Goal: Information Seeking & Learning: Learn about a topic

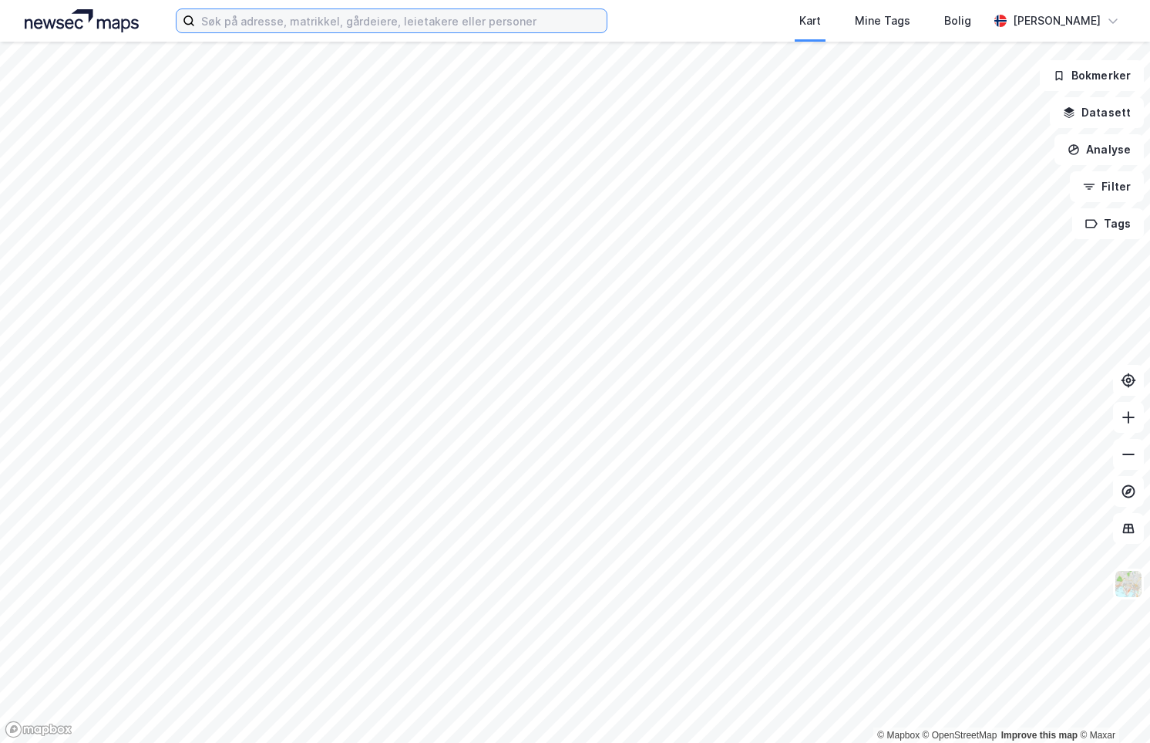
click at [442, 24] on input at bounding box center [401, 20] width 412 height 23
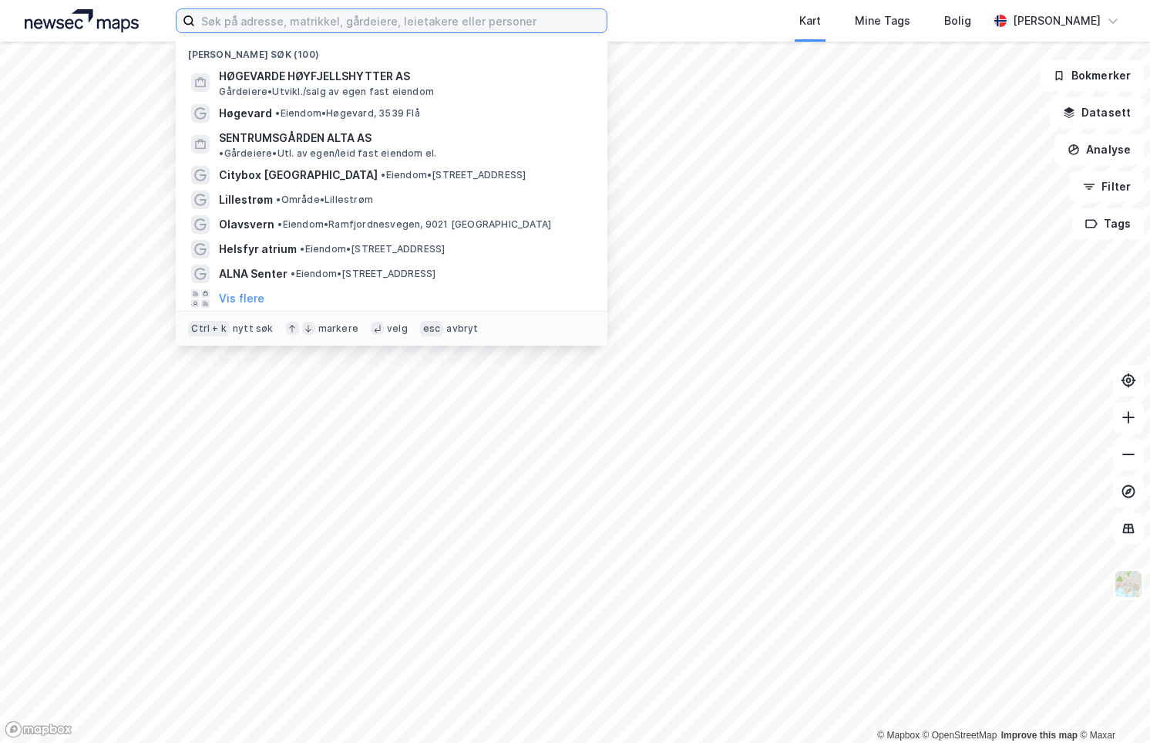
paste input "Grev Wedels Plass 5"
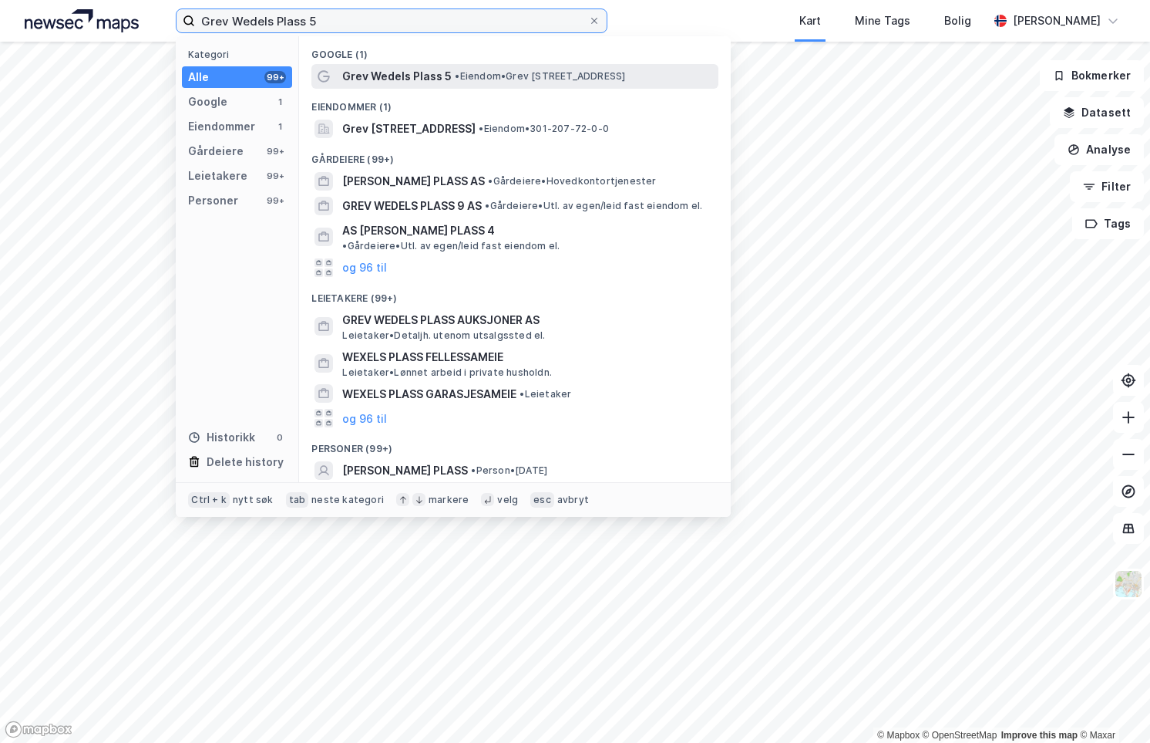
type input "Grev Wedels Plass 5"
click at [469, 72] on span "• Eiendom • Grev Wedels Plass 5, 0151 Oslo" at bounding box center [540, 76] width 170 height 12
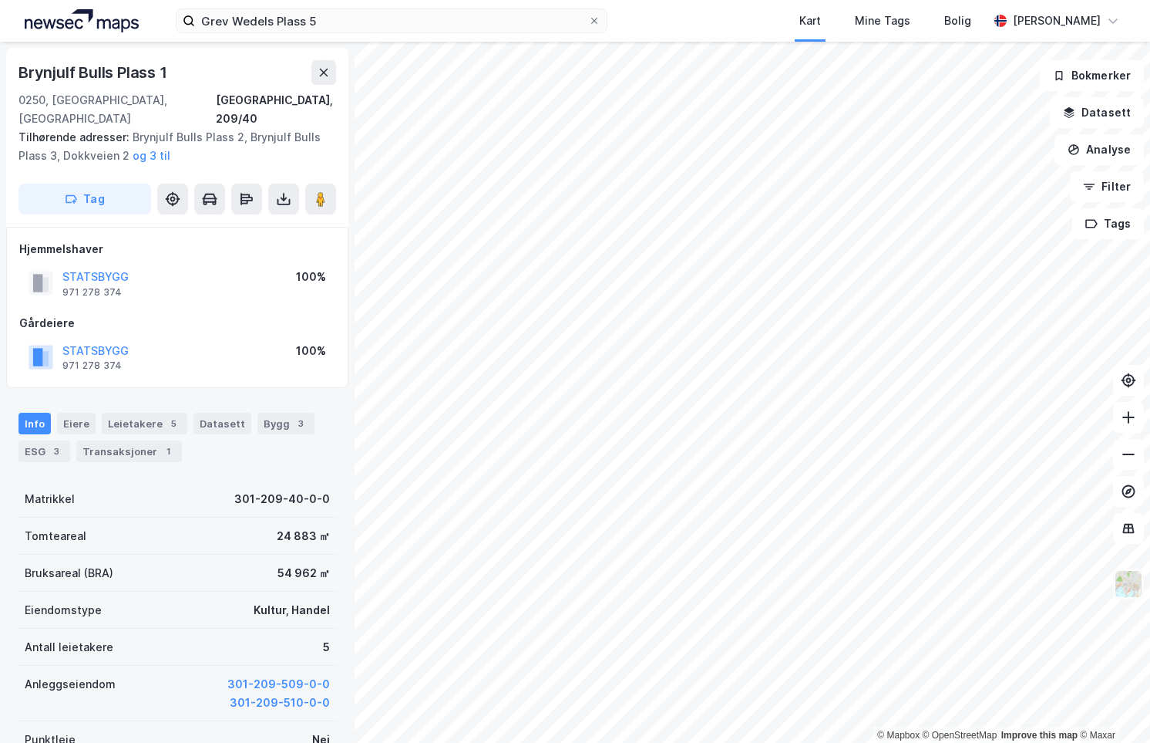
click at [1140, 588] on img at bounding box center [1128, 583] width 29 height 29
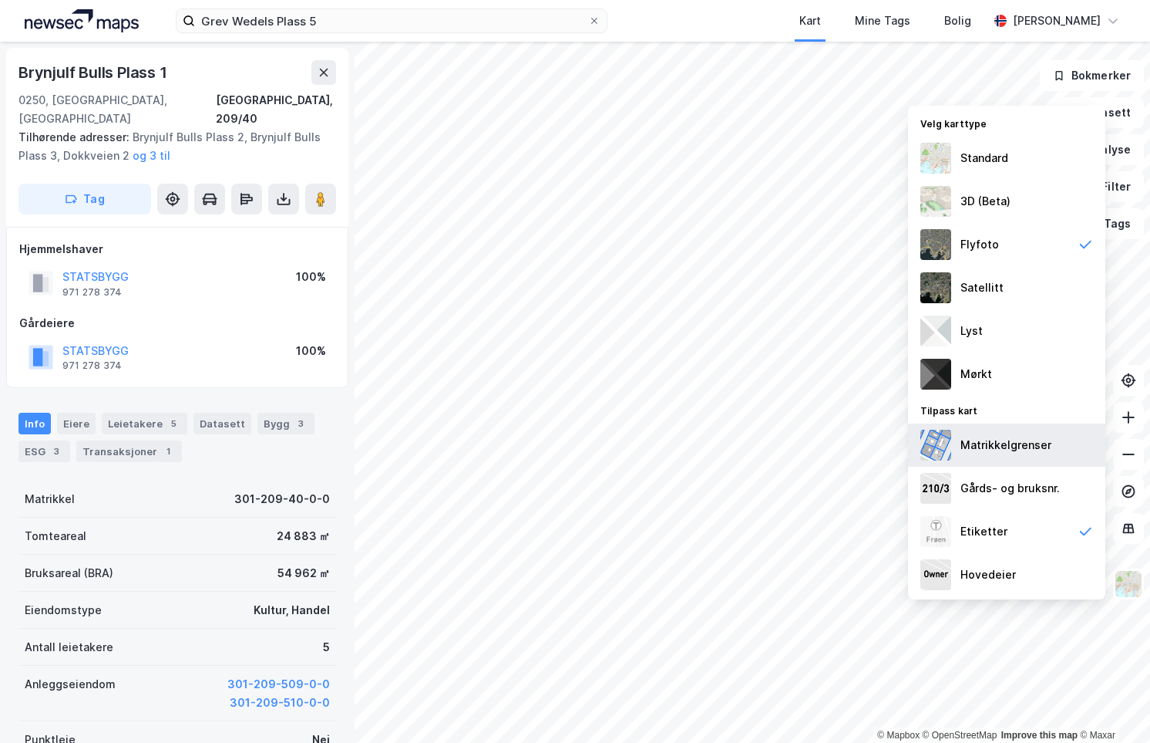
click at [1027, 444] on div "Matrikkelgrenser" at bounding box center [1006, 445] width 91 height 19
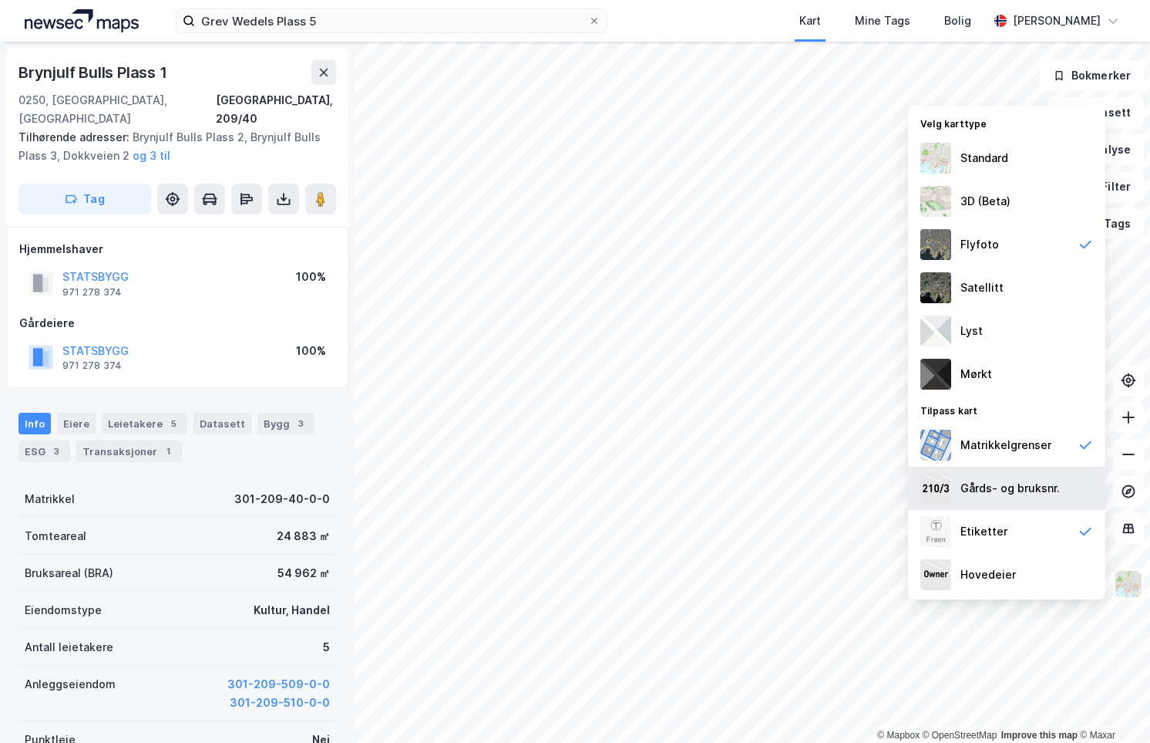
click at [995, 487] on div "Gårds- og bruksnr." at bounding box center [1010, 488] width 99 height 19
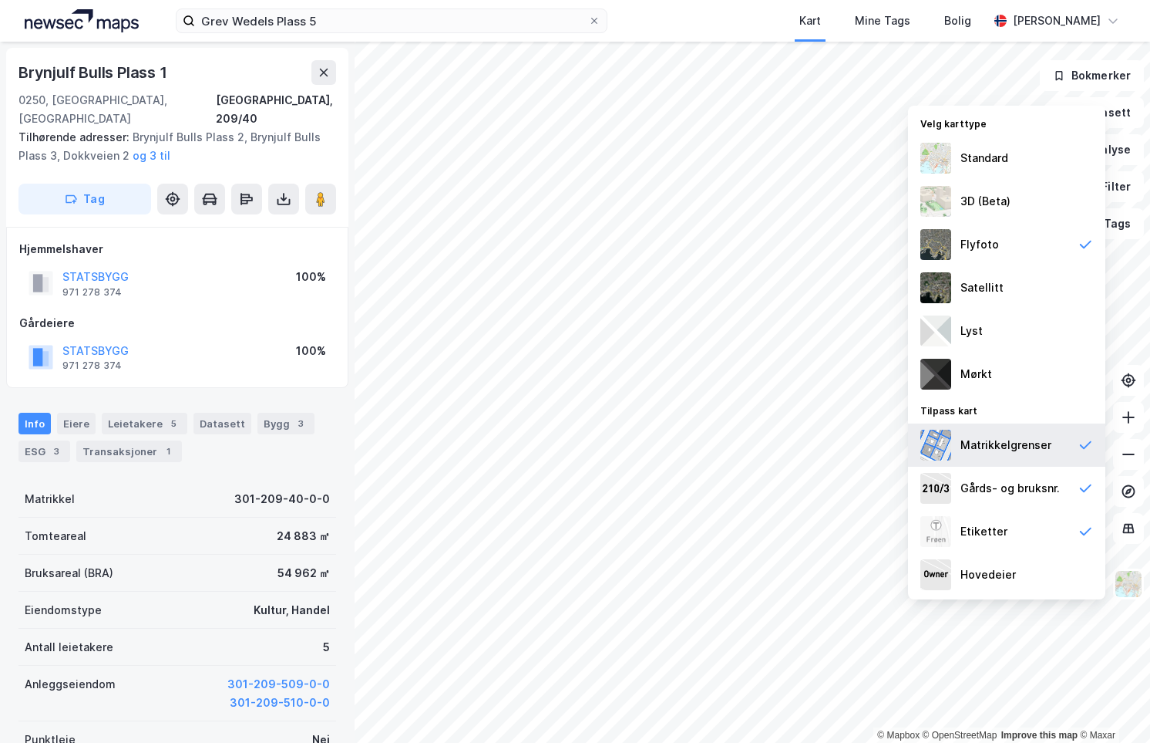
click at [981, 440] on div "Matrikkelgrenser" at bounding box center [1006, 445] width 91 height 19
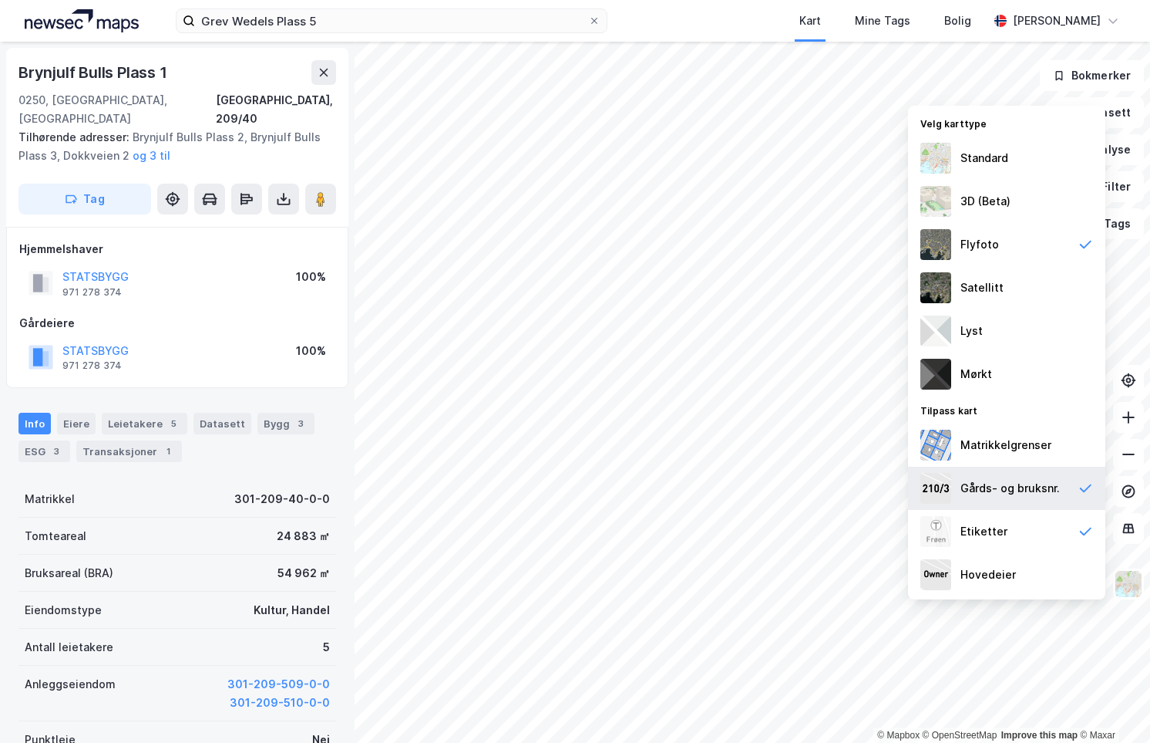
click at [992, 480] on div "Gårds- og bruksnr." at bounding box center [1010, 488] width 99 height 19
click at [1016, 528] on div "Etiketter" at bounding box center [1006, 531] width 197 height 43
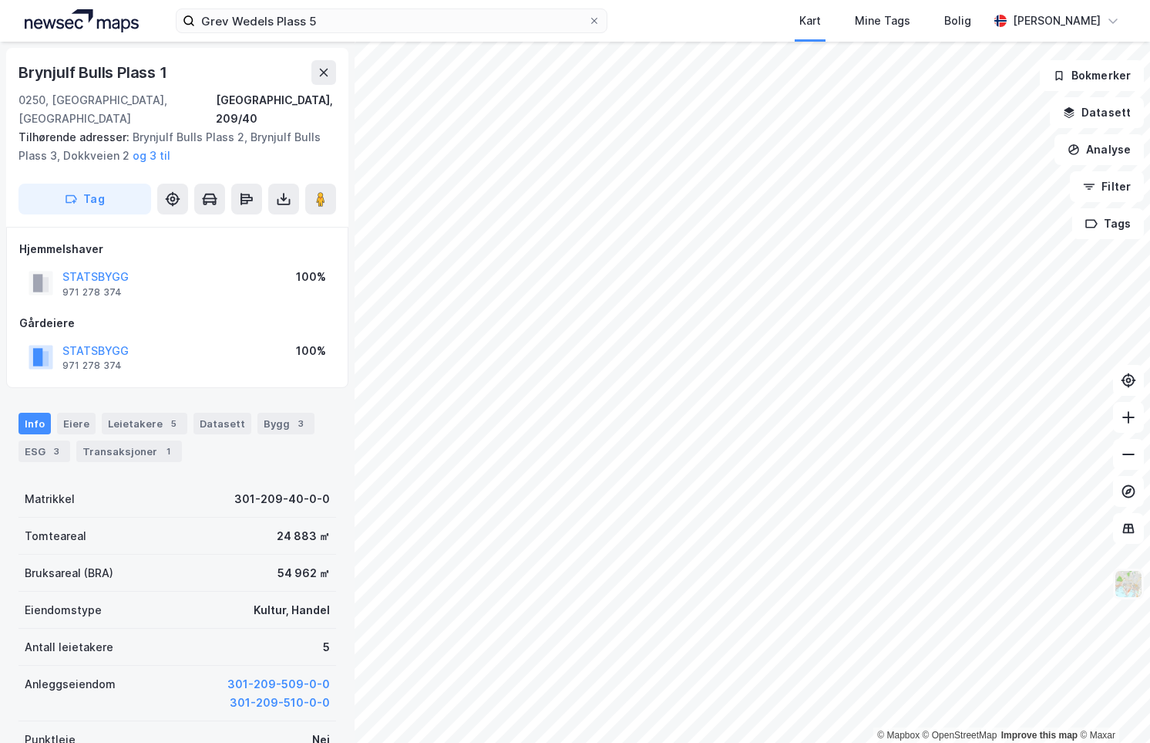
click at [1136, 581] on img at bounding box center [1128, 583] width 29 height 29
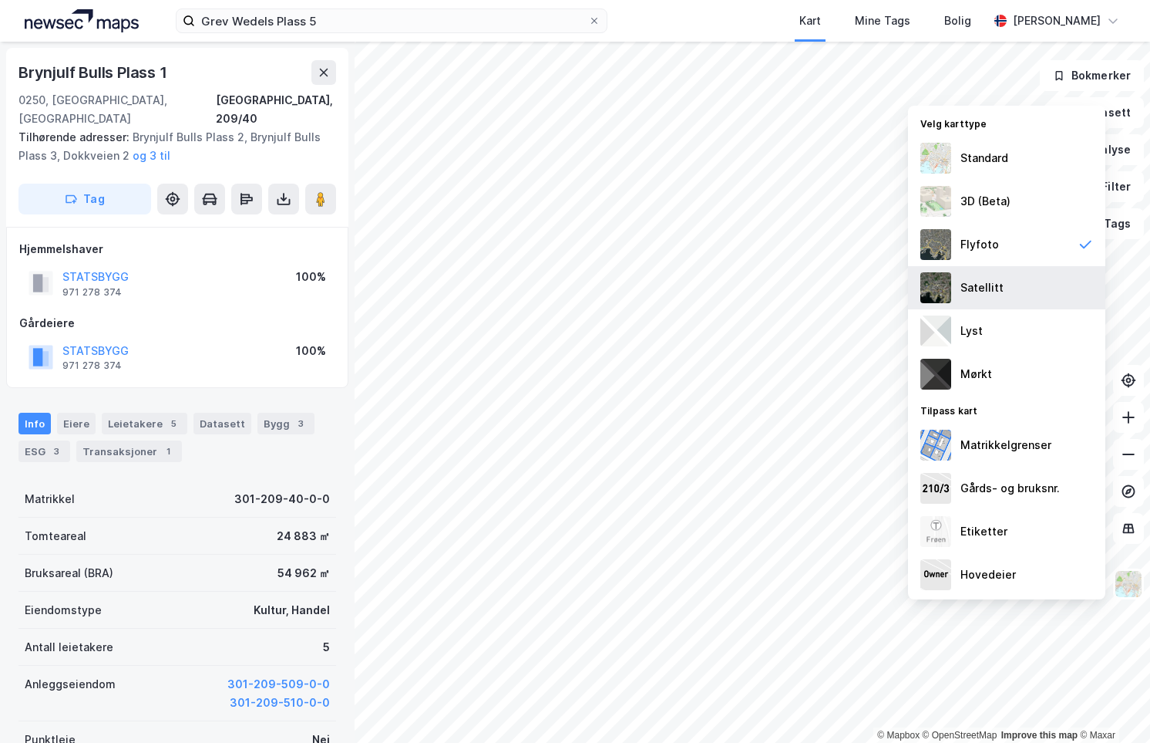
click at [998, 278] on div "Satellitt" at bounding box center [982, 287] width 43 height 19
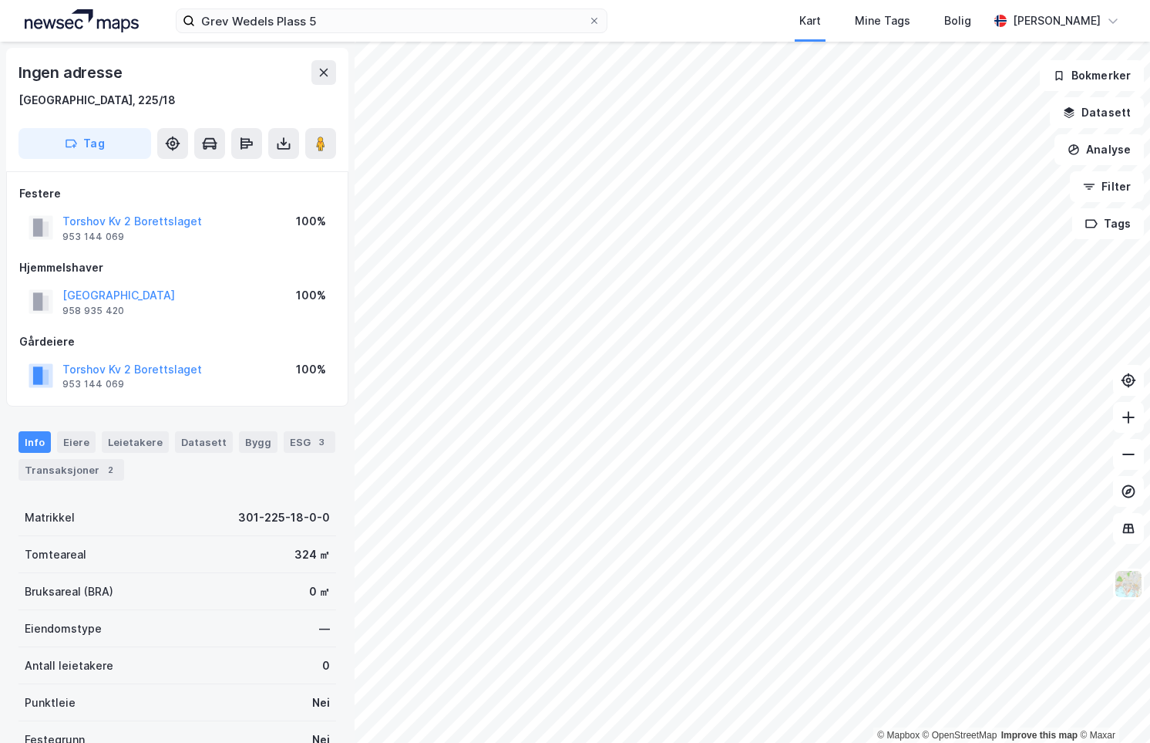
scroll to position [2, 0]
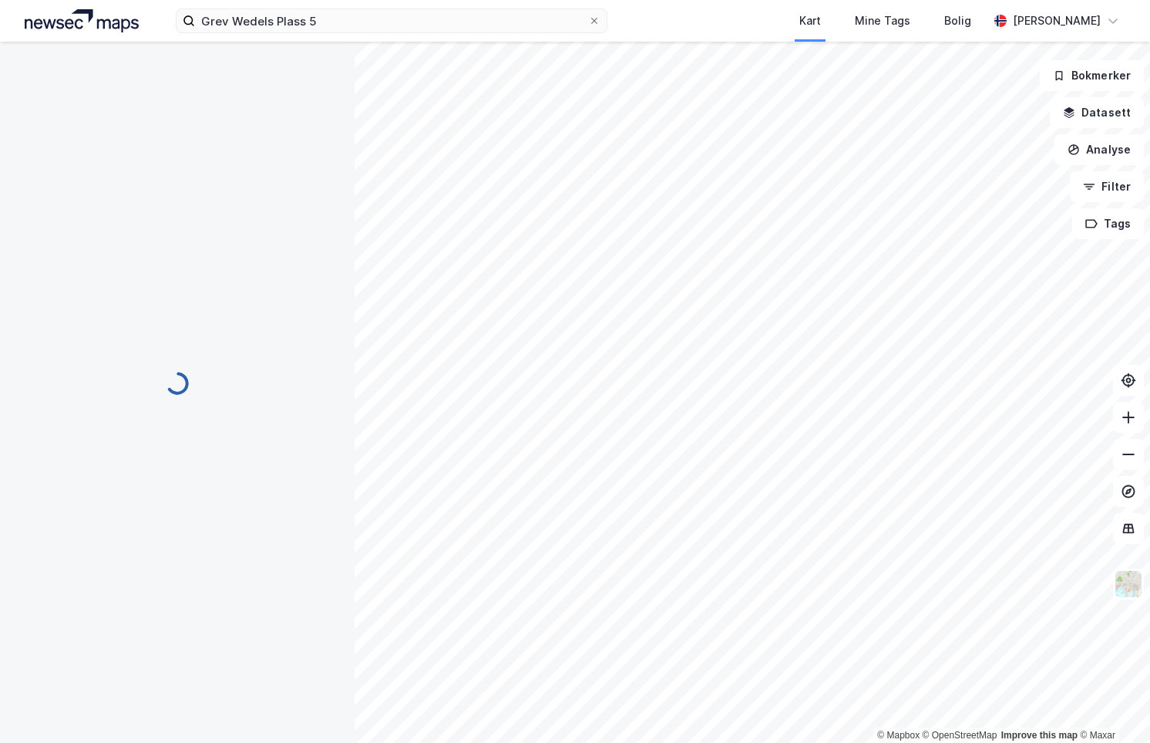
scroll to position [2, 0]
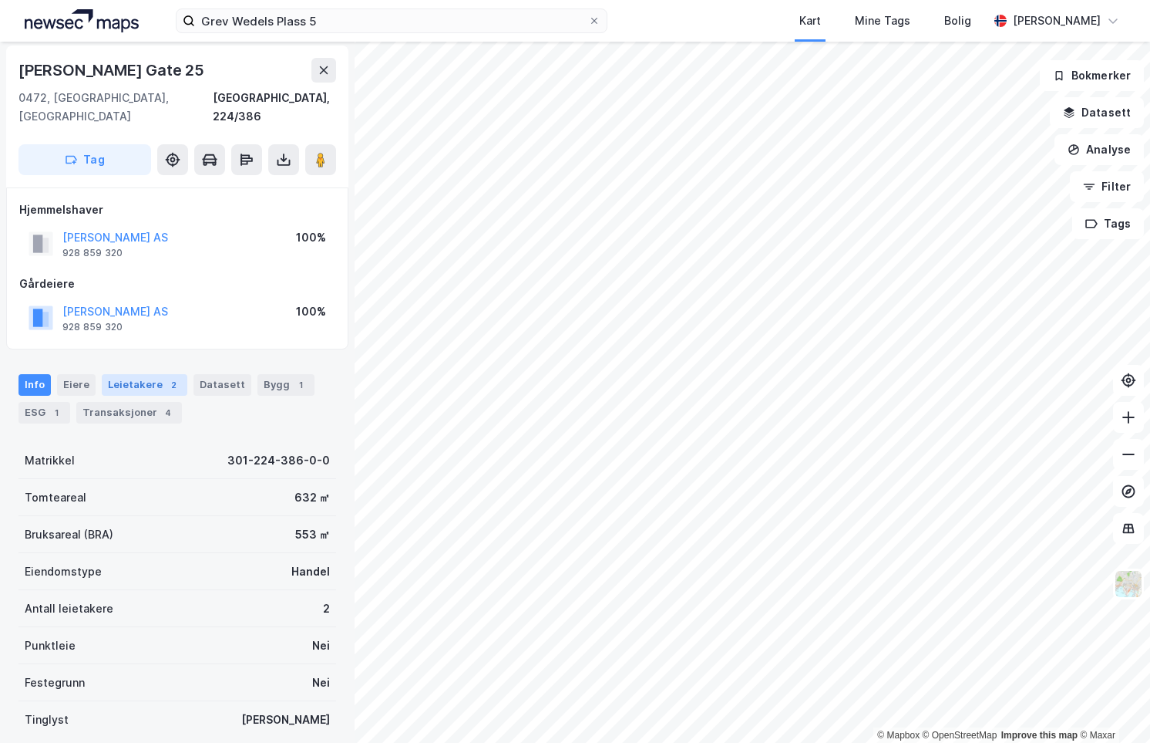
click at [150, 374] on div "Leietakere 2" at bounding box center [145, 385] width 86 height 22
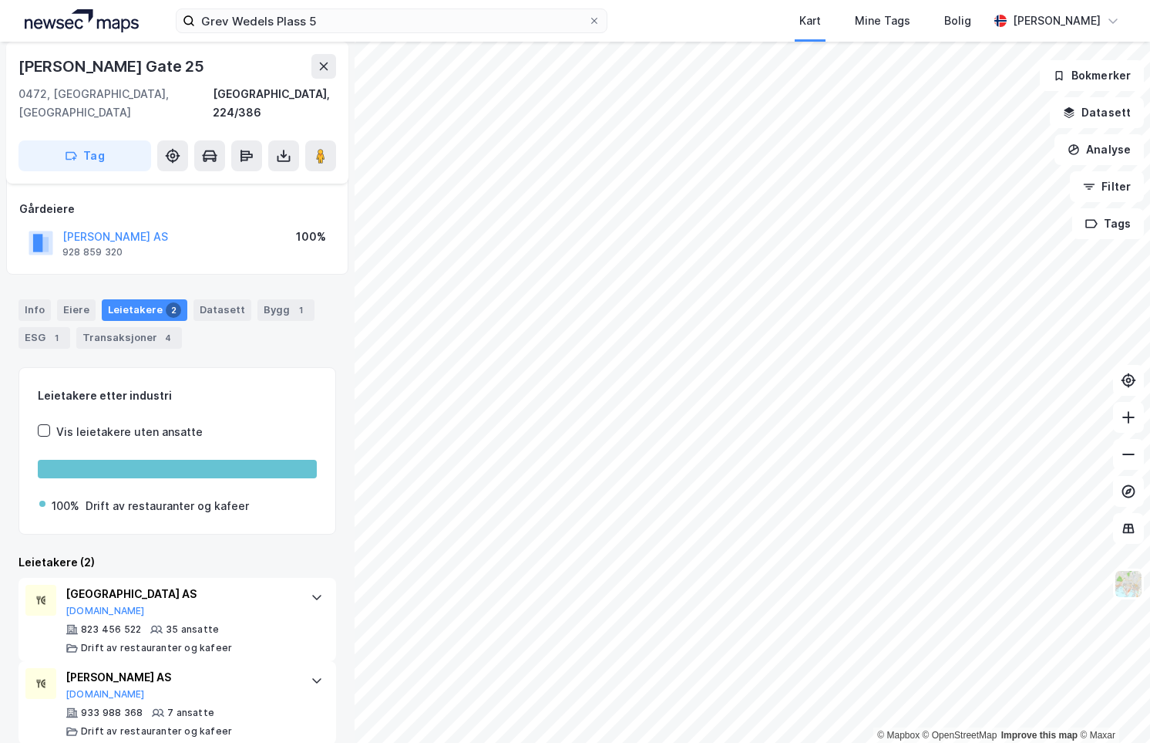
scroll to position [79, 0]
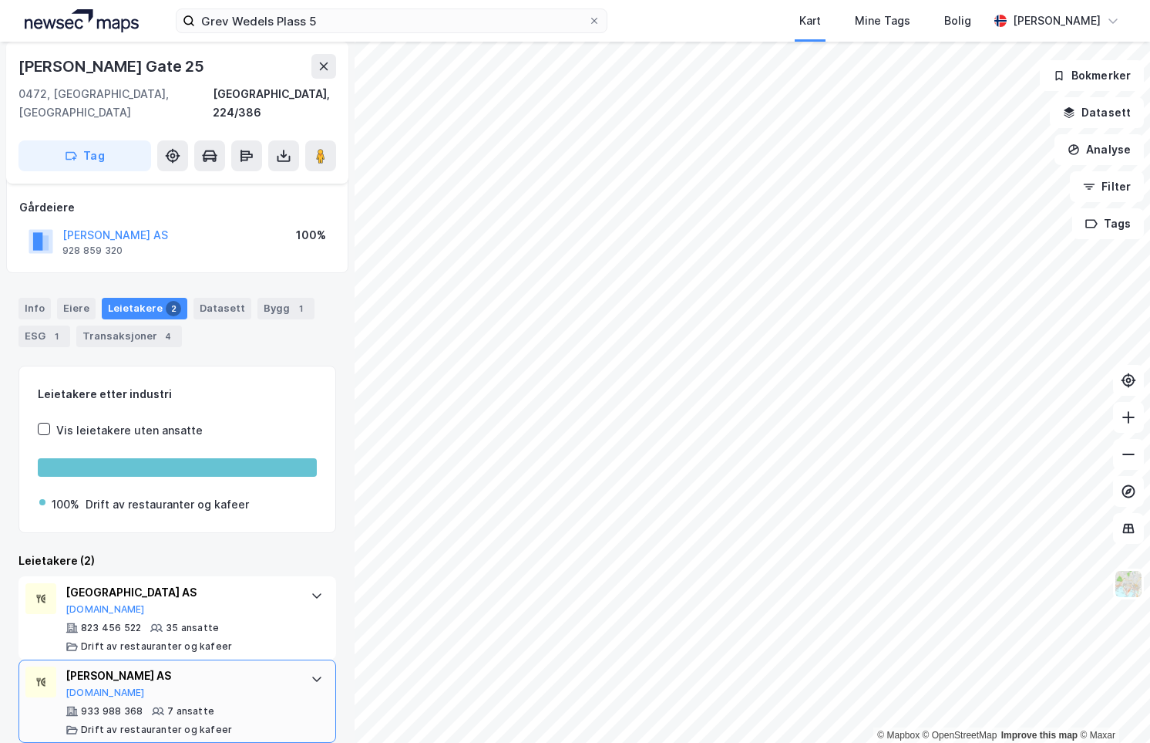
click at [305, 666] on div at bounding box center [317, 678] width 25 height 25
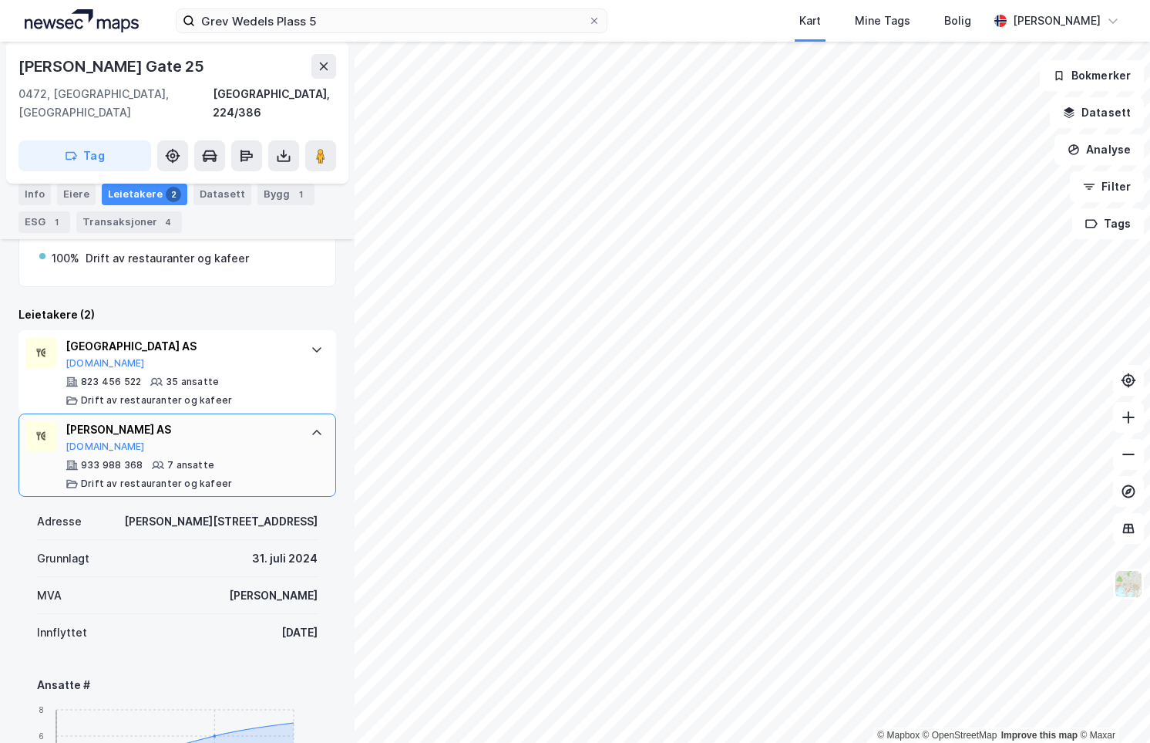
scroll to position [479, 0]
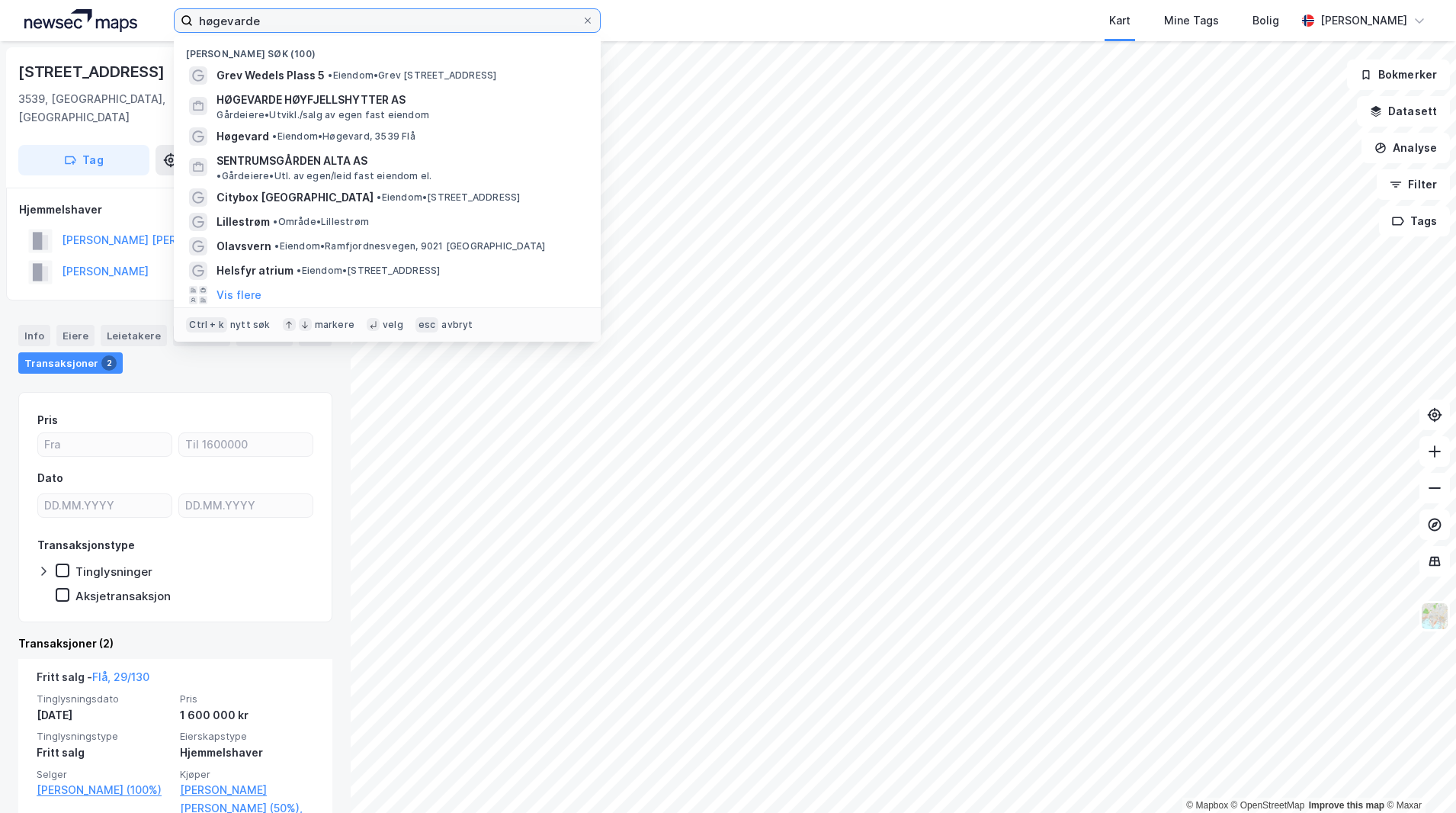
drag, startPoint x: 259, startPoint y: 19, endPoint x: 96, endPoint y: 2, distance: 163.9
click at [96, 2] on div "høgevarde Nylige søk (100) Grev Wedels Plass 5 • Eiendom • [STREET_ADDRESS] AS …" at bounding box center [728, 21] width 1456 height 42
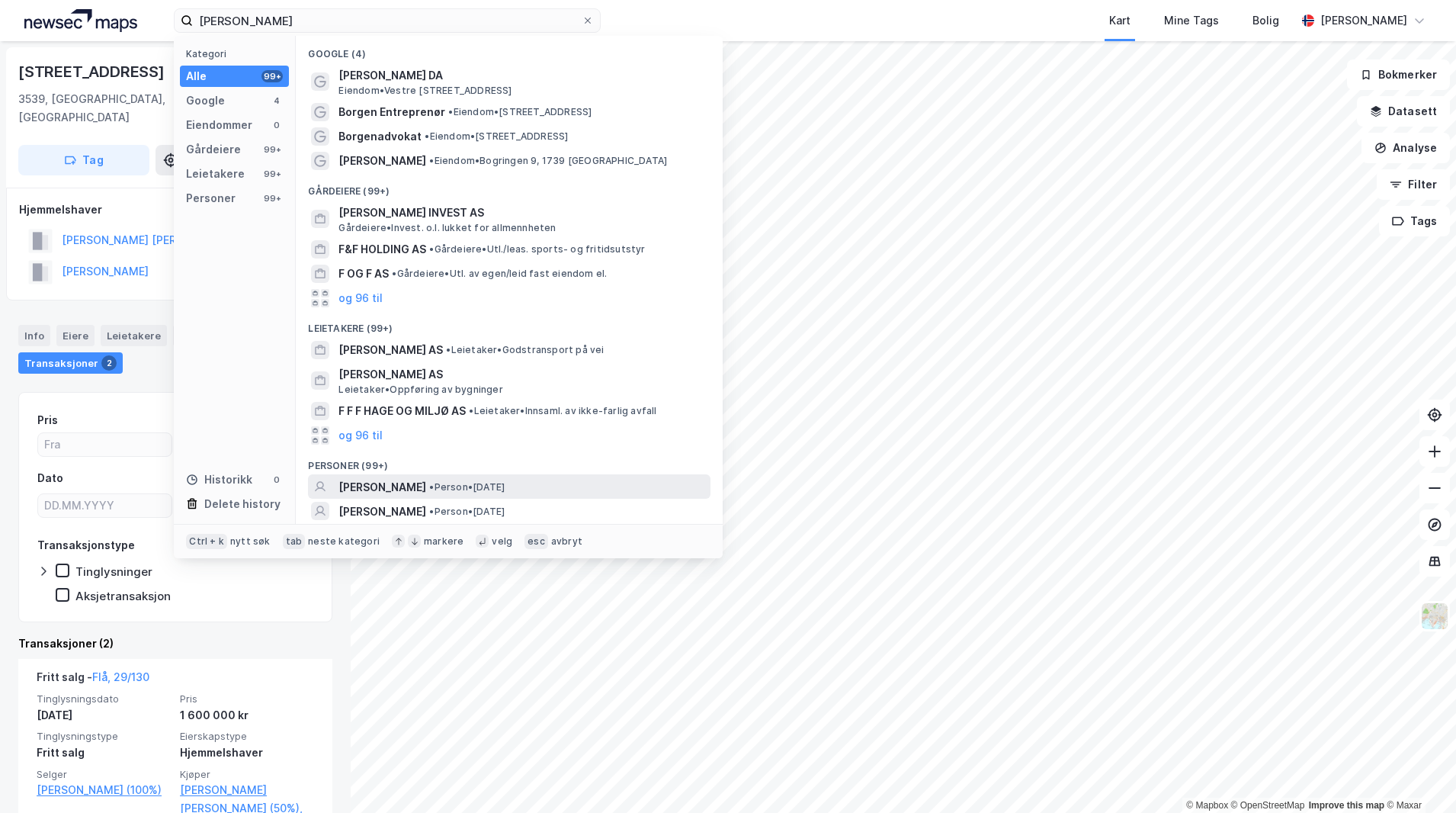
click at [456, 482] on span "• Person • [DATE]" at bounding box center [467, 488] width 75 height 12
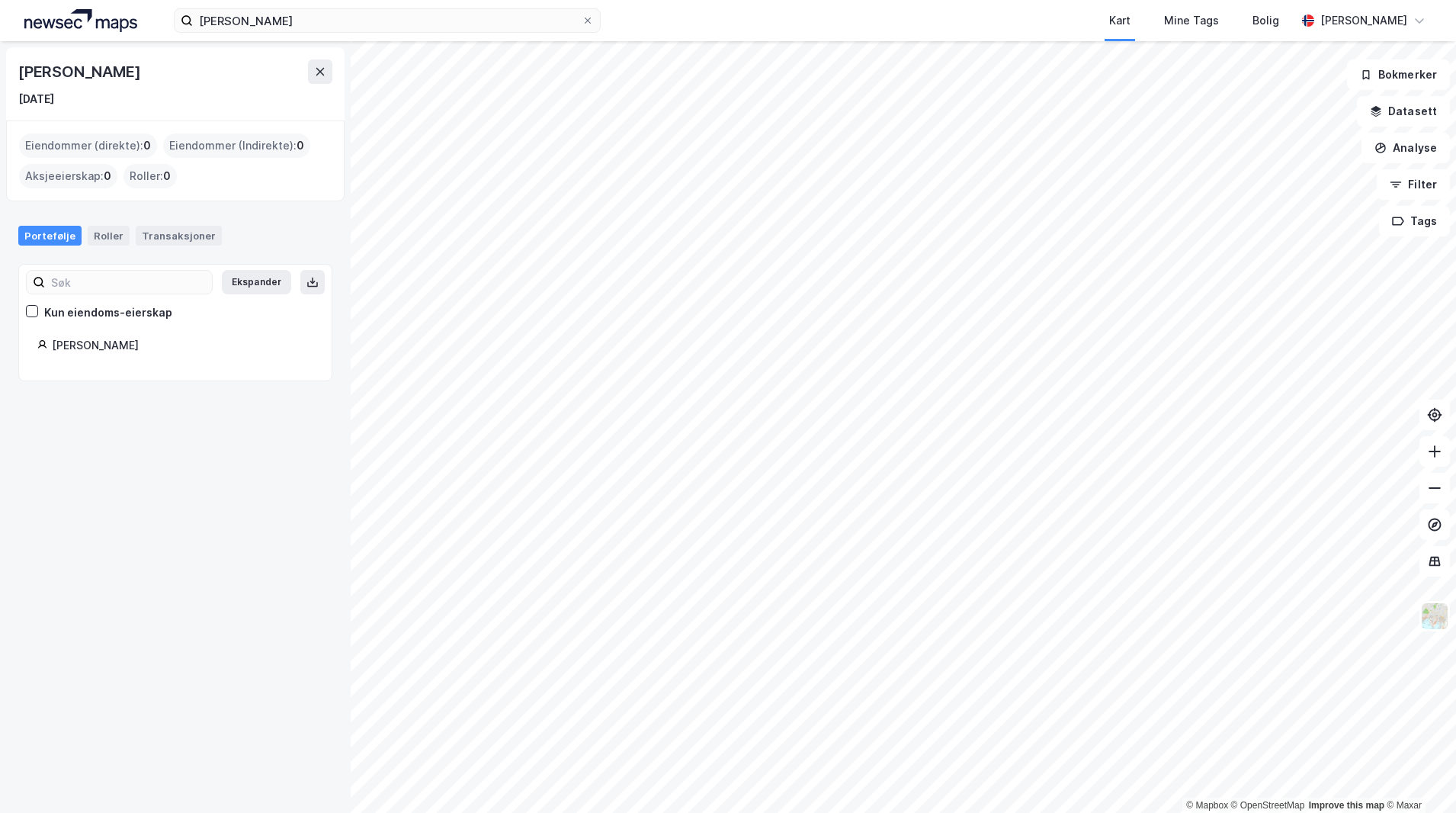
click at [90, 351] on div "[PERSON_NAME]" at bounding box center [182, 345] width 261 height 19
click at [324, 75] on button at bounding box center [320, 71] width 25 height 25
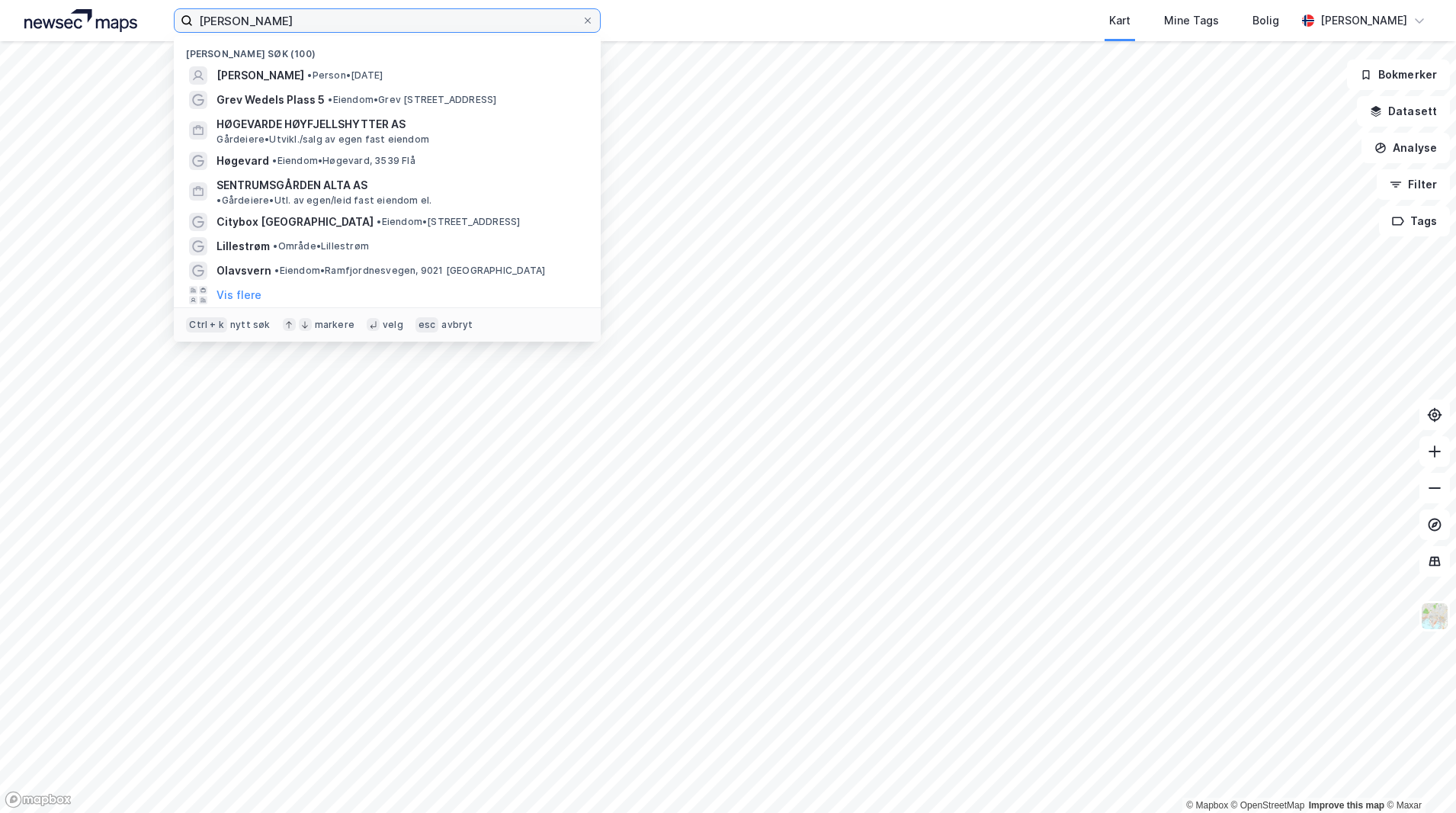
drag, startPoint x: 295, startPoint y: 31, endPoint x: 22, endPoint y: 26, distance: 273.0
click at [22, 26] on div "[PERSON_NAME] Nylige søk (100) [PERSON_NAME] • Person • [DATE] Grev Wedels Plas…" at bounding box center [728, 21] width 1456 height 42
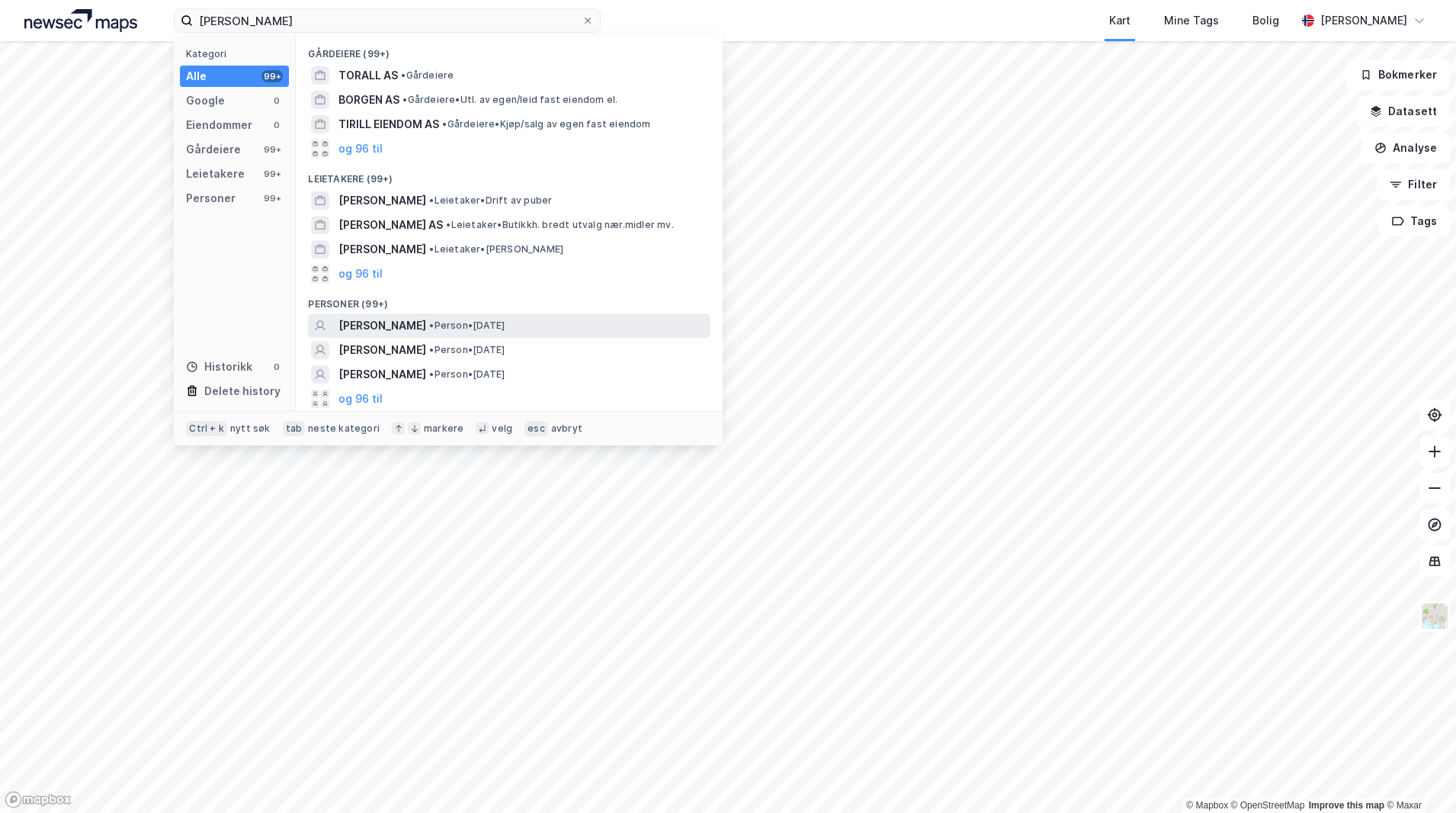
click at [608, 328] on div "[PERSON_NAME] • Person • [DATE]" at bounding box center [522, 325] width 369 height 19
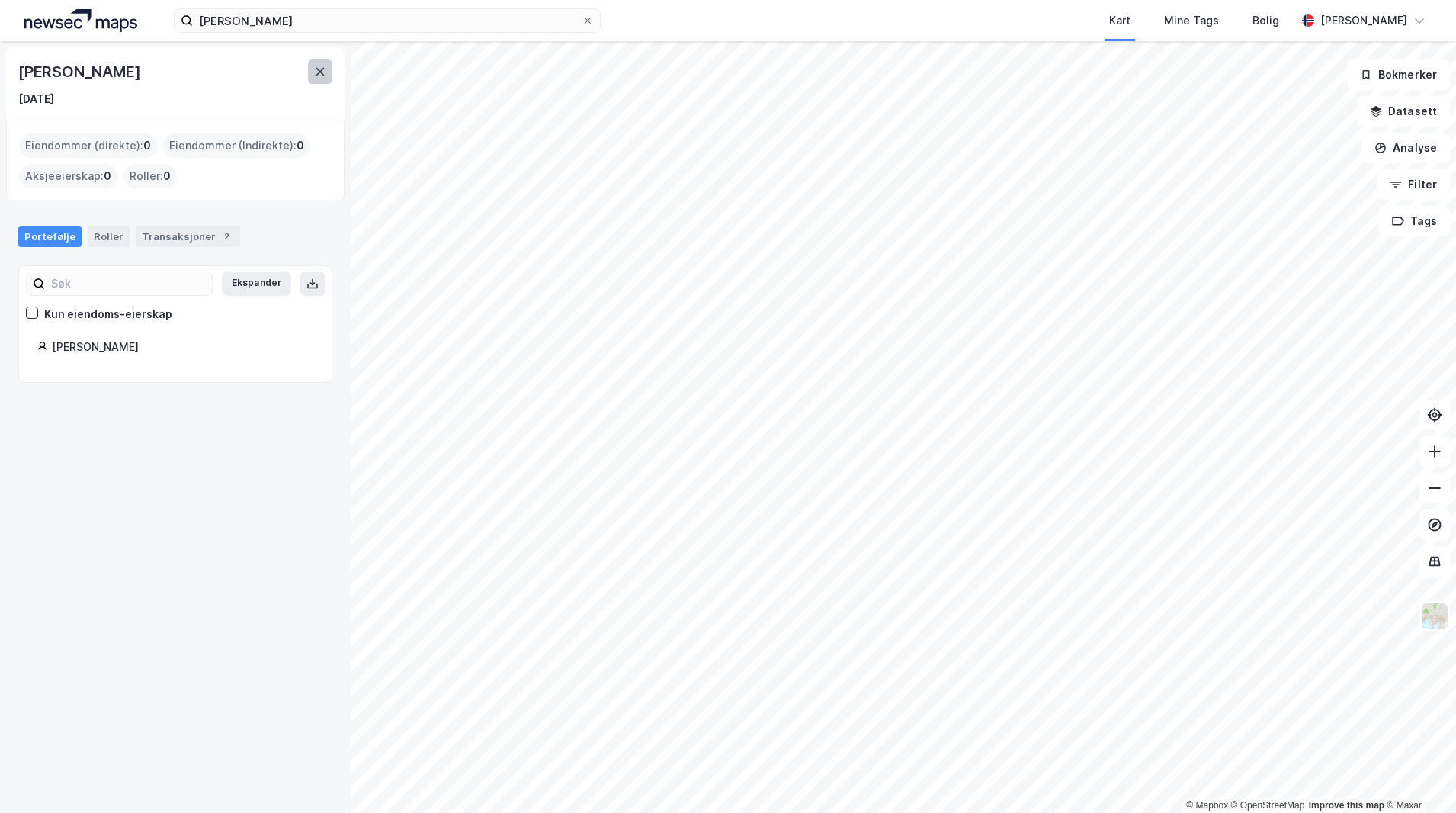
click at [318, 75] on icon at bounding box center [320, 71] width 12 height 12
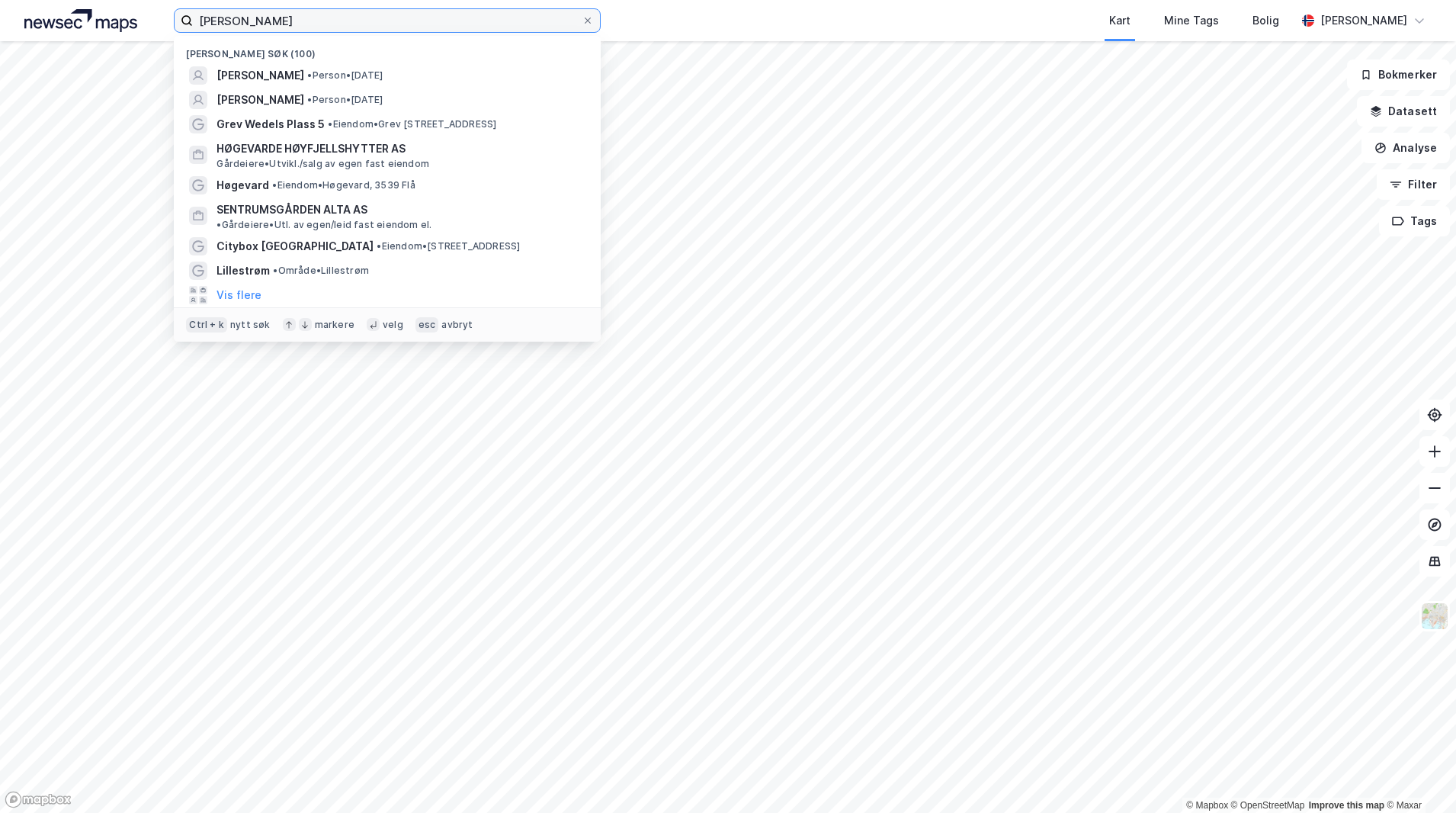
drag, startPoint x: 324, startPoint y: 28, endPoint x: -22, endPoint y: 19, distance: 346.1
click at [0, 19] on html "[PERSON_NAME] Nylige søk (100) [PERSON_NAME] • Person • [DATE] [PERSON_NAME] • …" at bounding box center [728, 406] width 1456 height 813
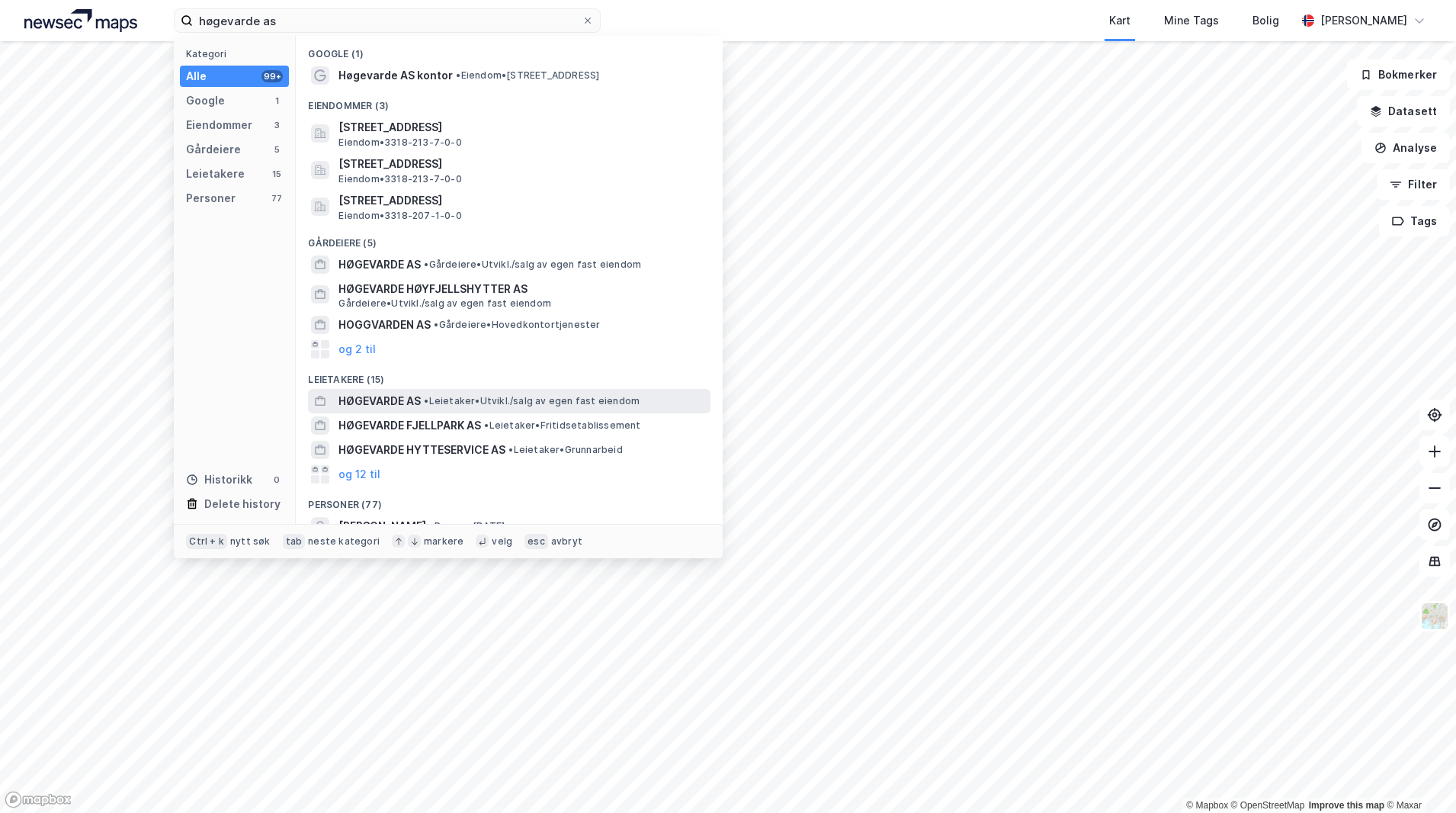
click at [444, 402] on span "• Leietaker • [GEOGRAPHIC_DATA]/salg av egen fast eiendom" at bounding box center [532, 401] width 215 height 12
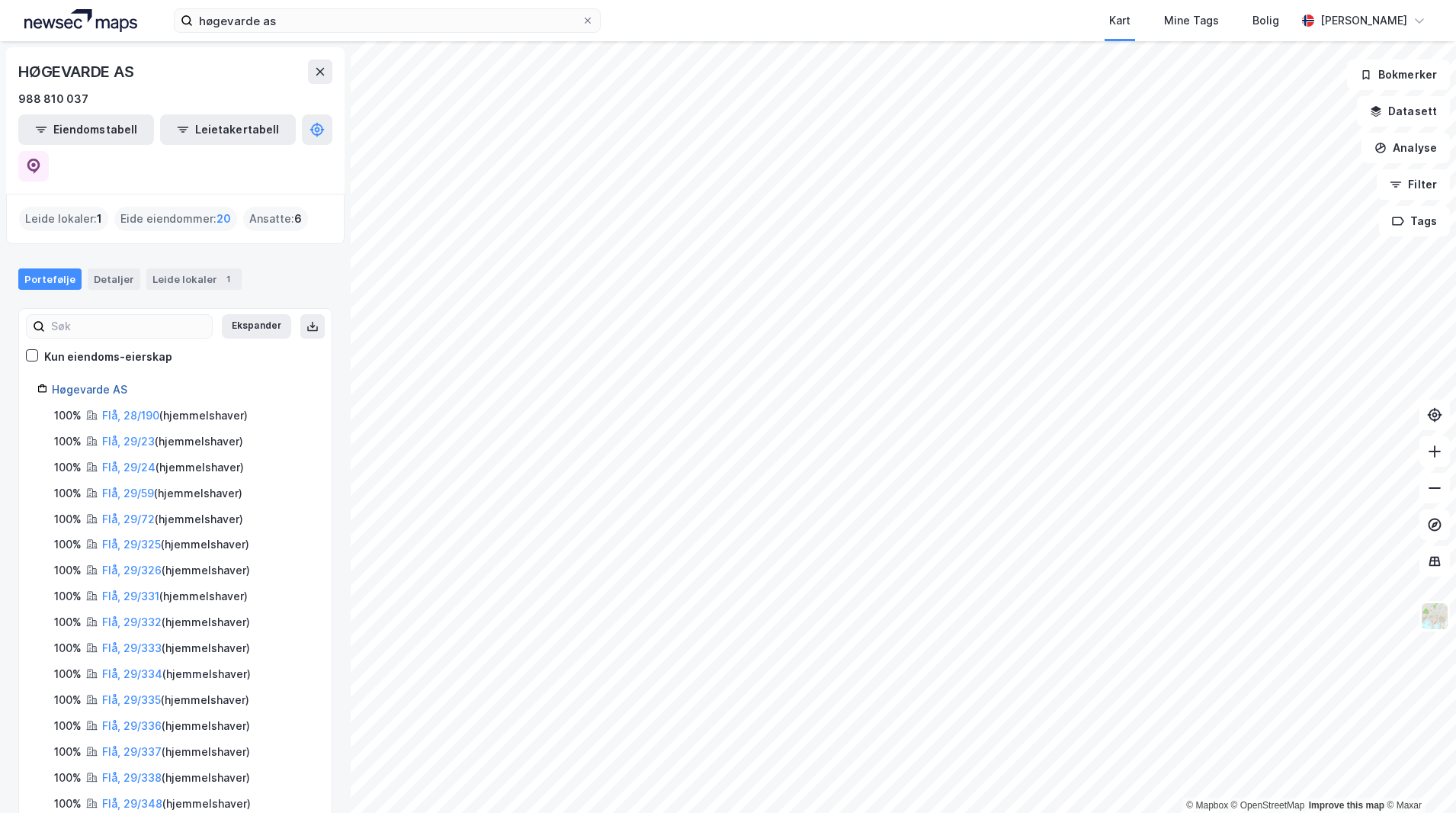
click at [68, 383] on link "Høgevarde AS" at bounding box center [89, 389] width 75 height 13
click at [78, 383] on link "Høgevarde AS" at bounding box center [89, 389] width 75 height 13
click at [209, 207] on div "Eide eiendommer : 20" at bounding box center [176, 219] width 123 height 25
click at [127, 564] on link "Flå, 29/326" at bounding box center [131, 570] width 59 height 13
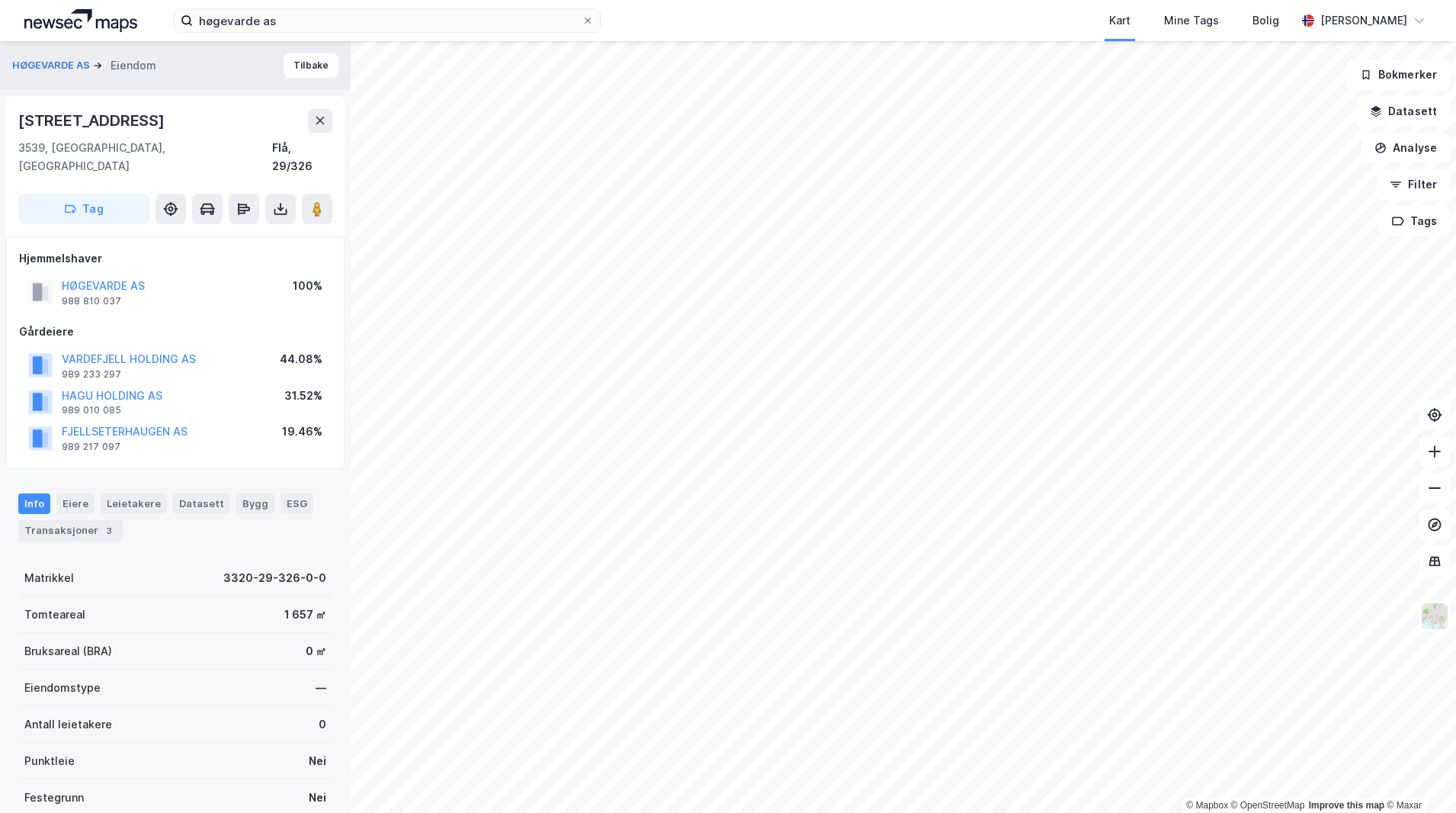
scroll to position [31, 0]
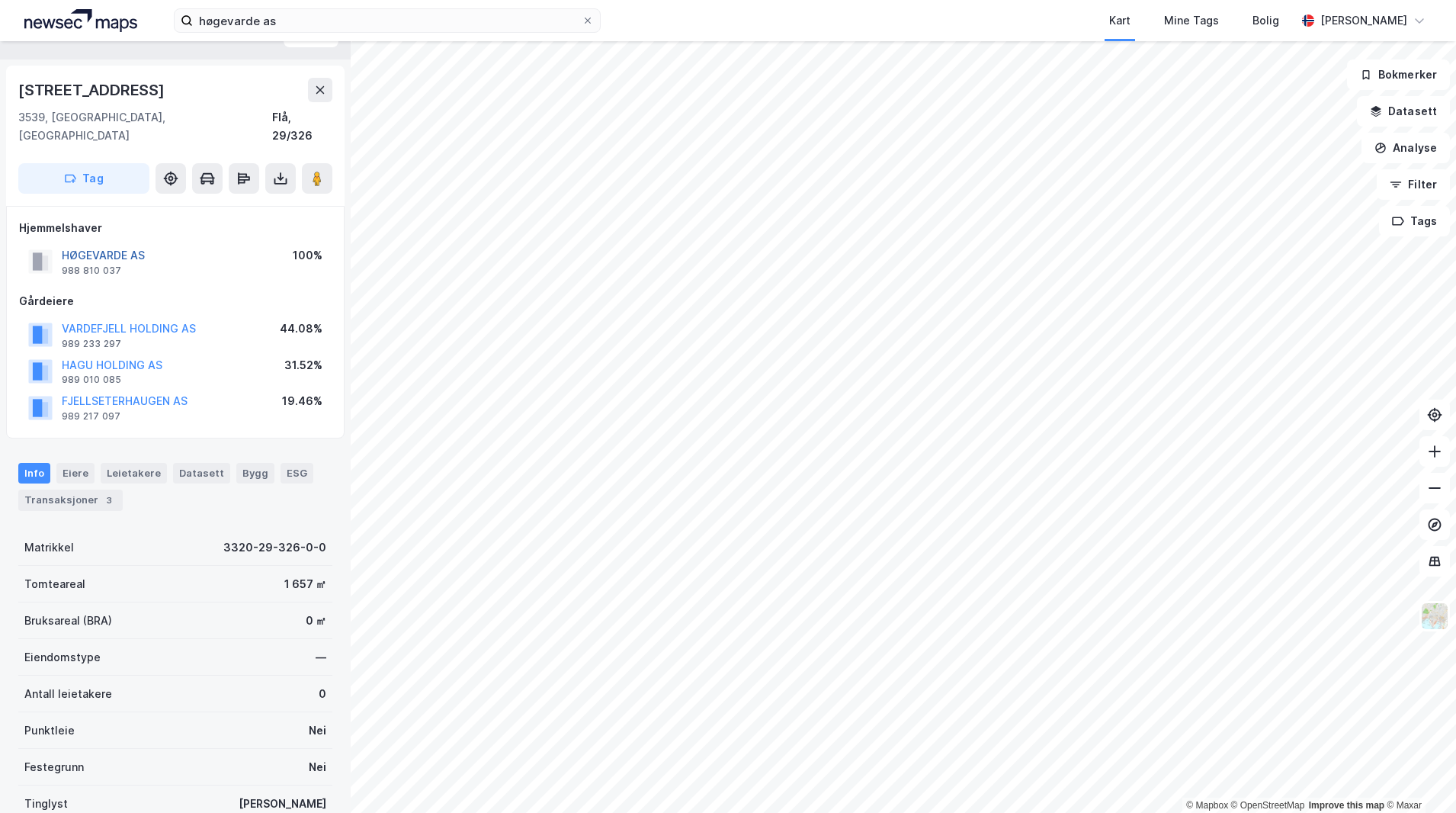
click at [0, 0] on button "HØGEVARDE AS" at bounding box center [0, 0] width 0 height 0
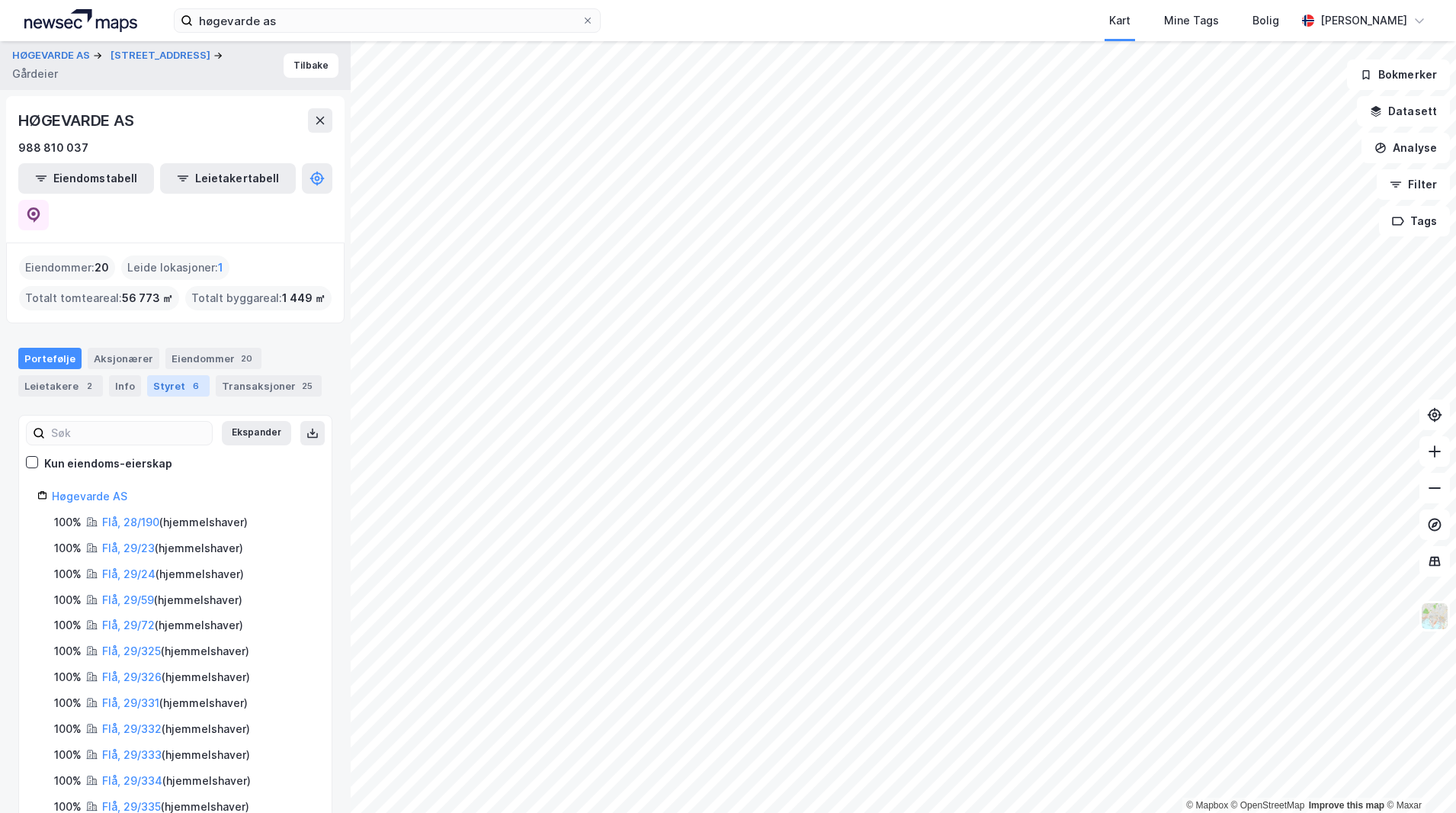
click at [150, 375] on div "Styret 6" at bounding box center [178, 386] width 62 height 22
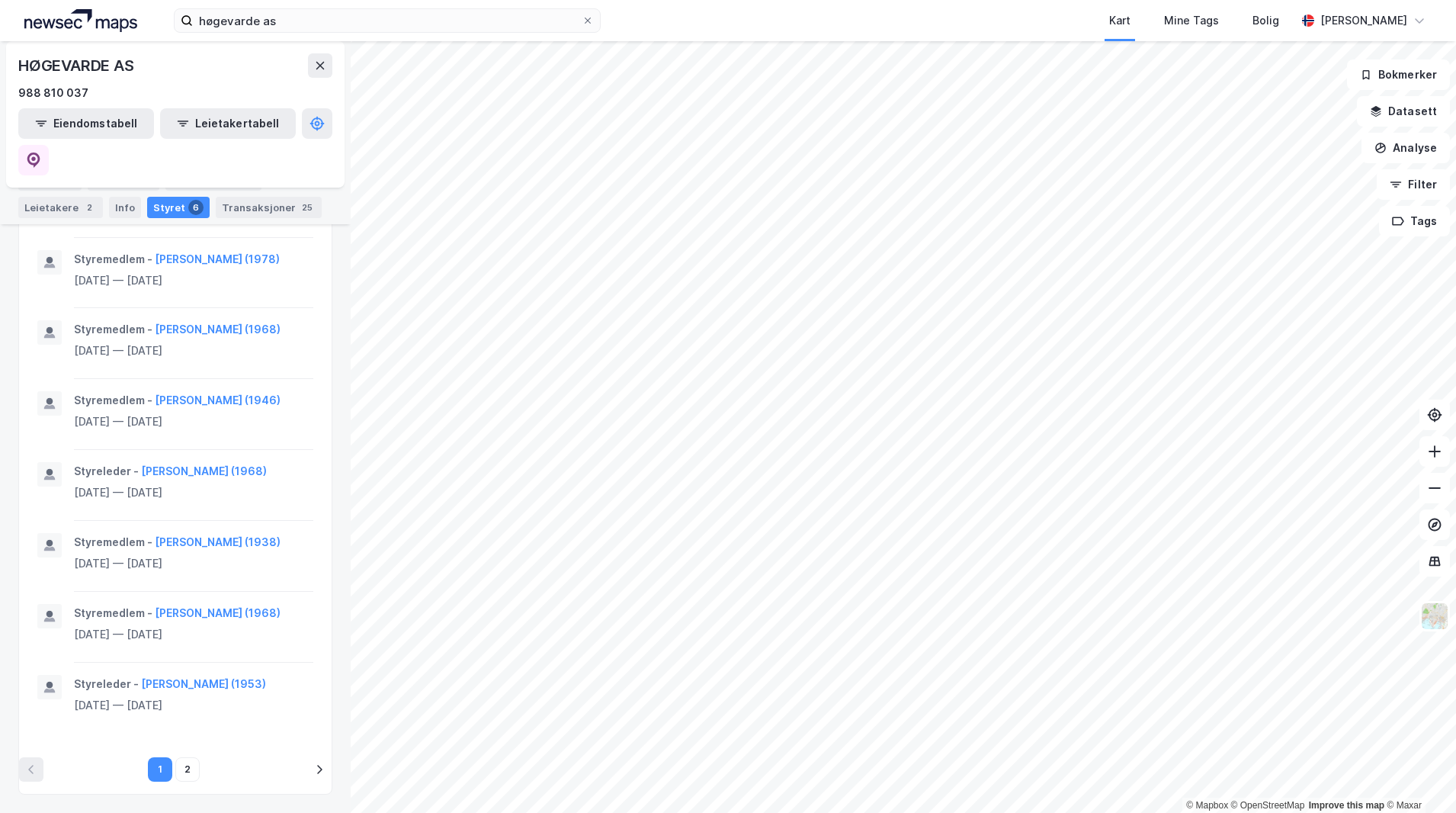
scroll to position [938, 0]
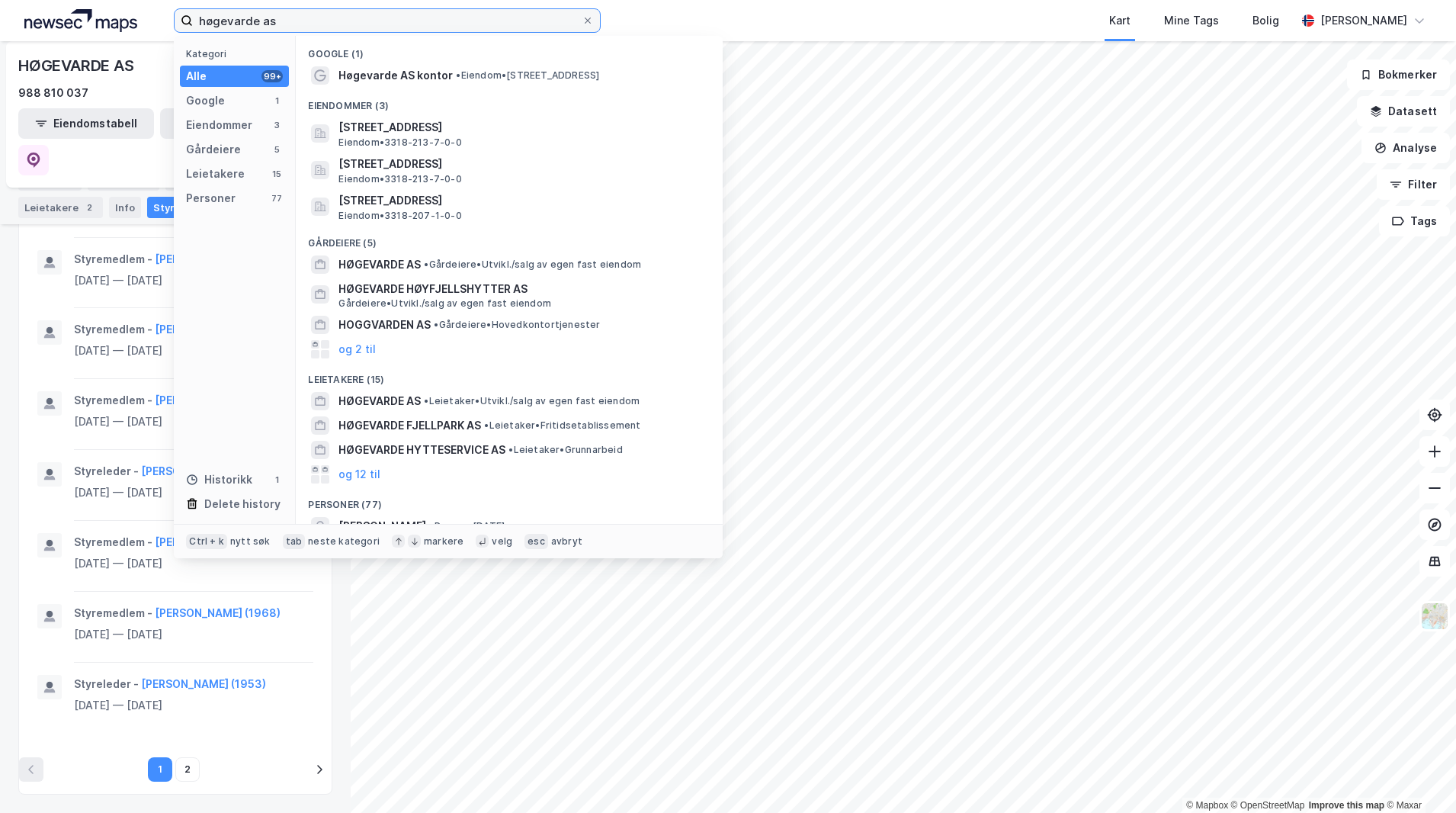
drag, startPoint x: 334, startPoint y: 29, endPoint x: 124, endPoint y: 25, distance: 210.0
click at [124, 25] on div "høgevarde as Kategori Alle 99+ Google 1 Eiendommer 3 Gårdeiere 5 Leietakere 15 …" at bounding box center [728, 21] width 1456 height 42
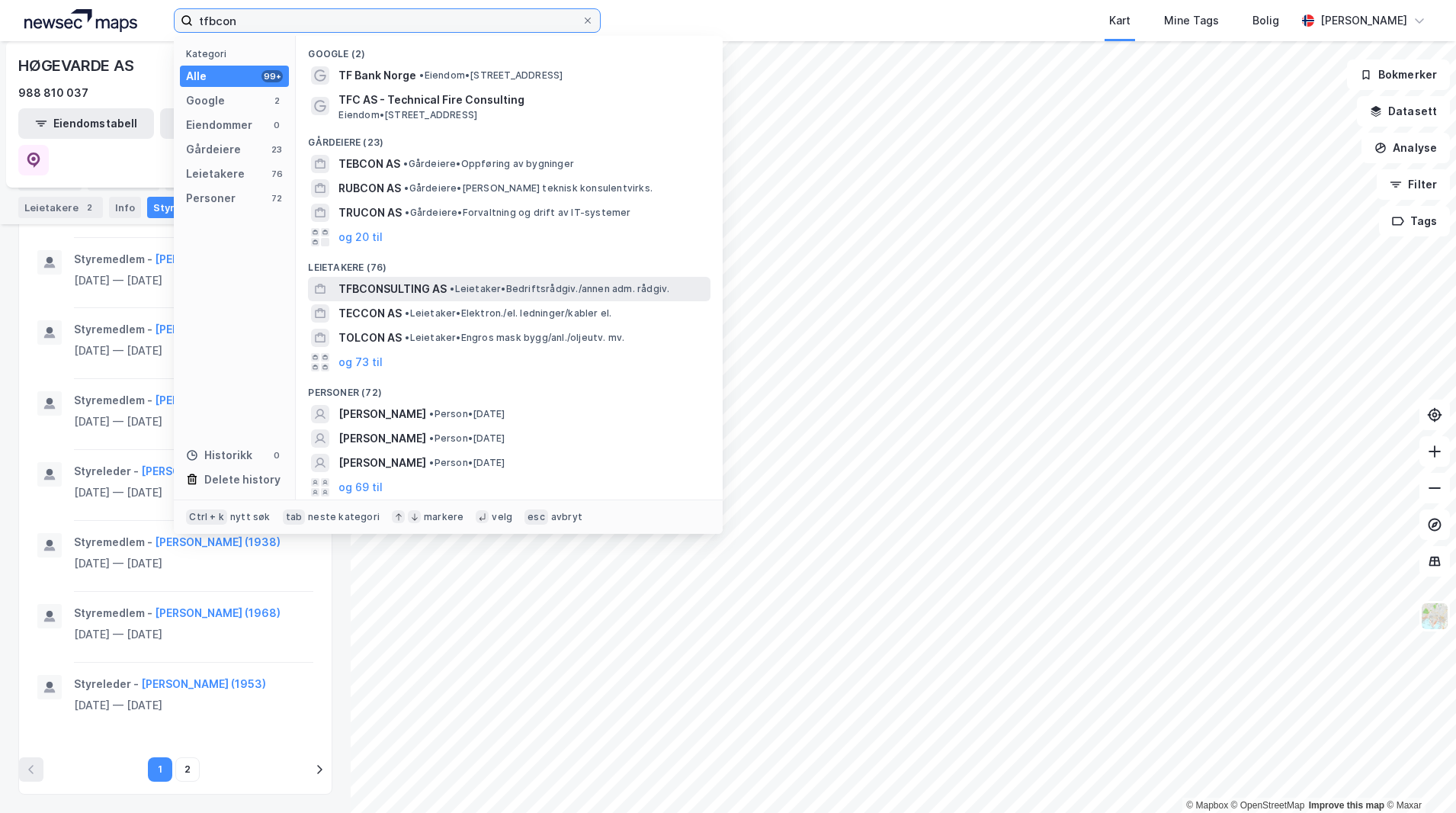
type input "tfbcon"
click at [506, 284] on span "• Leietaker • Bedriftsrådgiv./annen adm. rådgiv." at bounding box center [559, 289] width 219 height 12
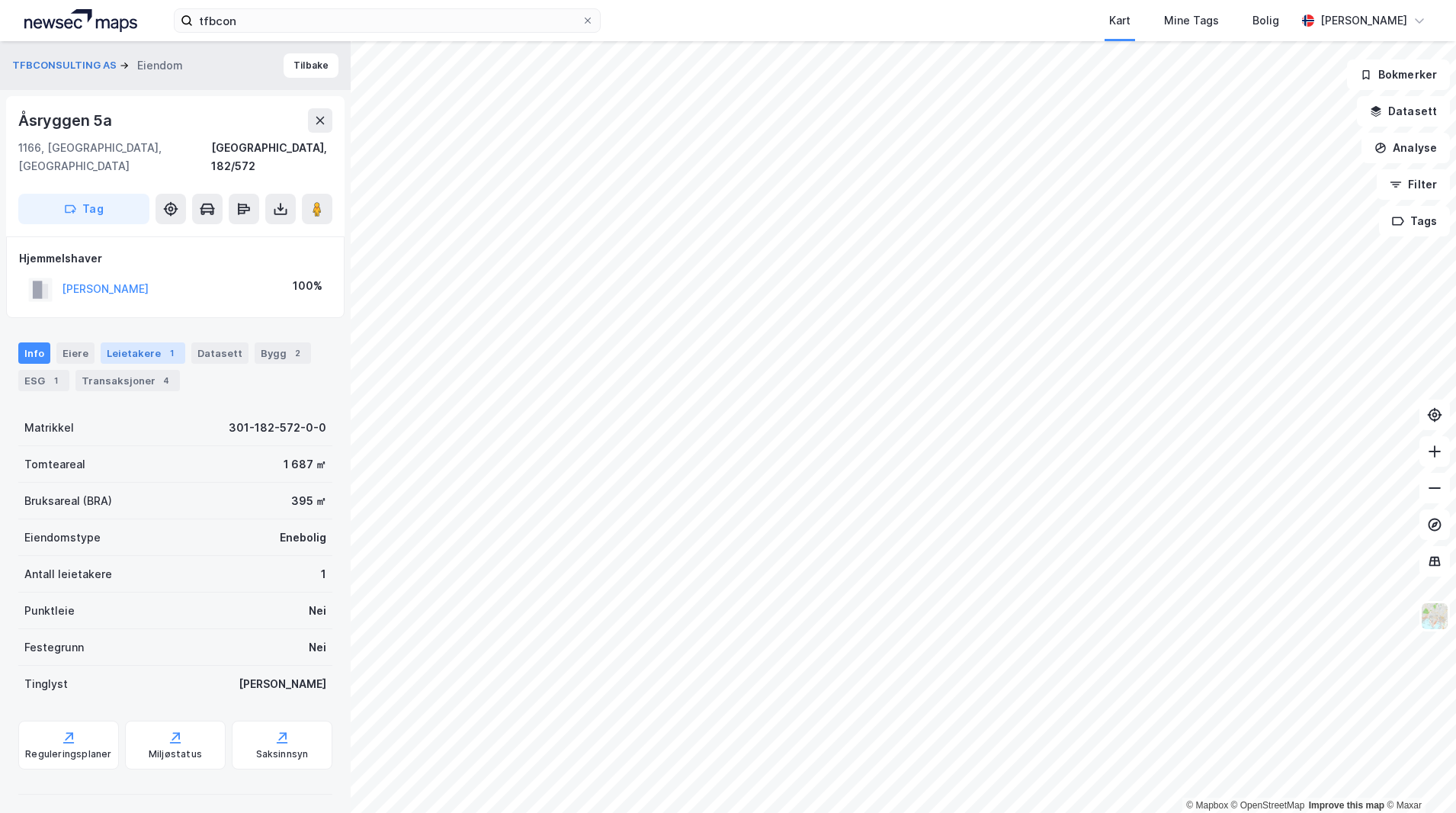
click at [140, 342] on div "Leietakere 1" at bounding box center [143, 353] width 85 height 22
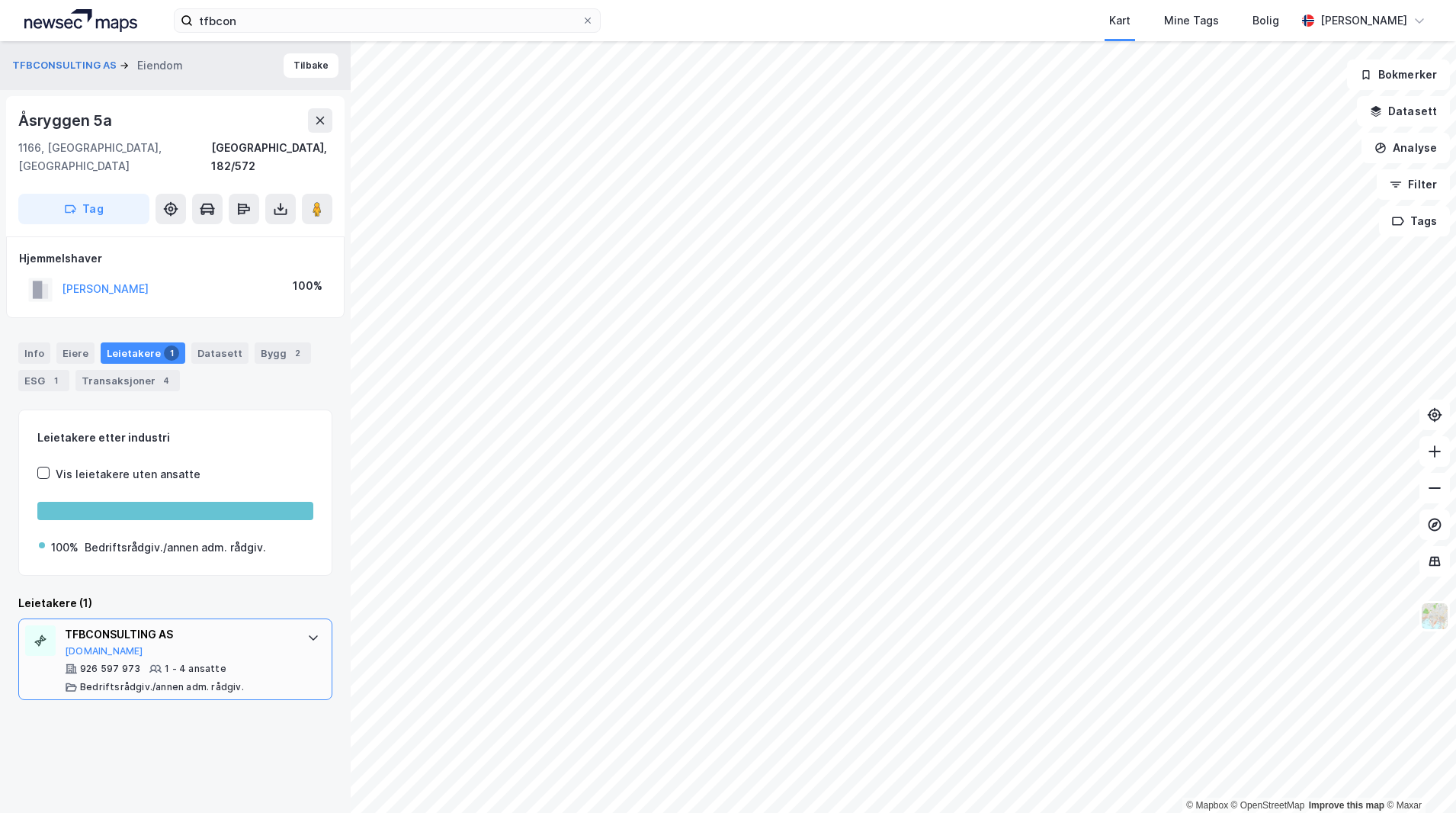
click at [286, 620] on div "TFBCONSULTING AS [DOMAIN_NAME] 926 597 973 1 - 4 ansatte Bedriftsrådgiv./annen …" at bounding box center [176, 659] width 314 height 82
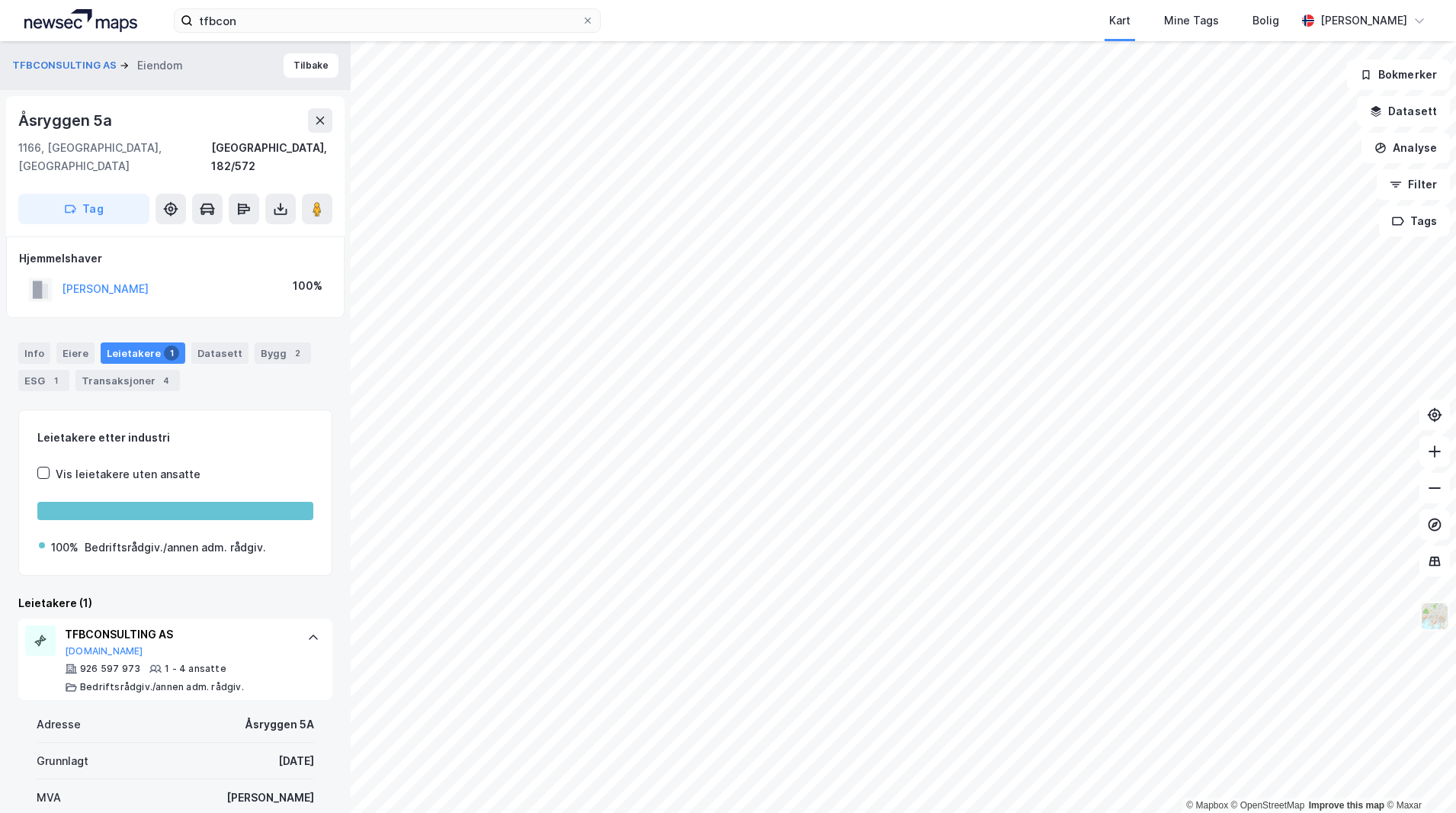
click at [1445, 618] on img at bounding box center [1434, 615] width 29 height 29
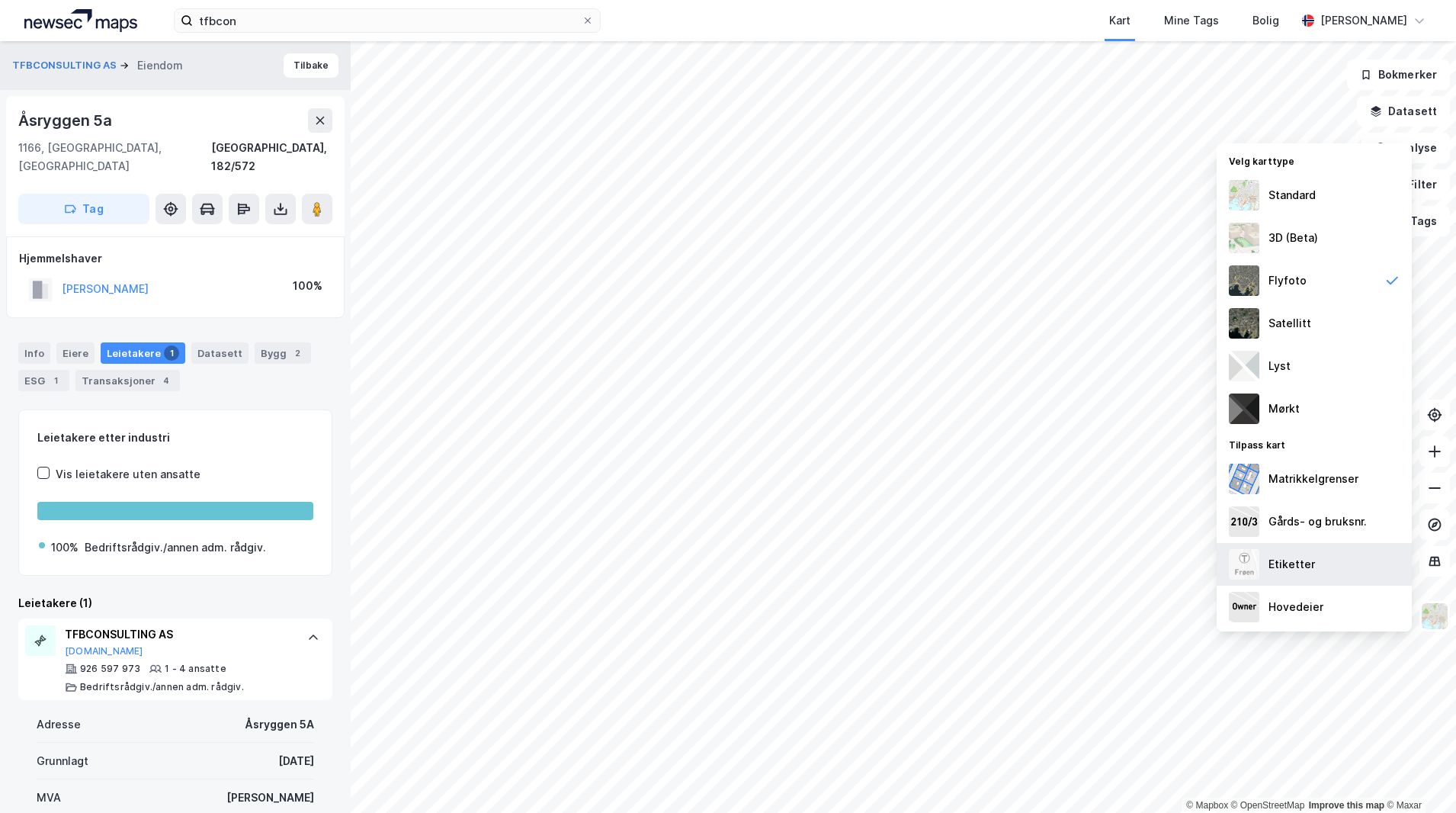
click at [1344, 565] on div "Etiketter" at bounding box center [1314, 564] width 195 height 43
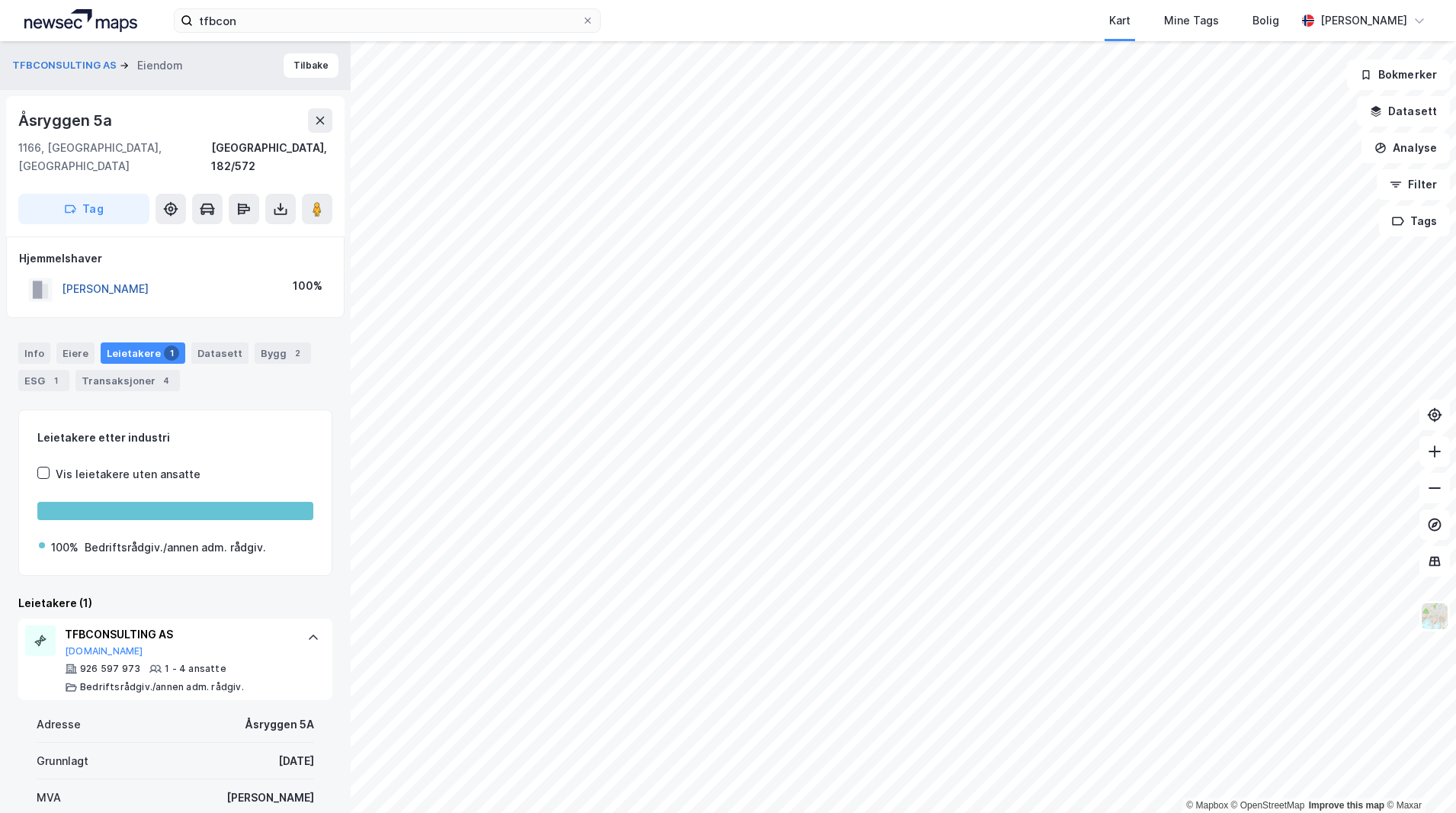
click at [0, 0] on button "[PERSON_NAME]" at bounding box center [0, 0] width 0 height 0
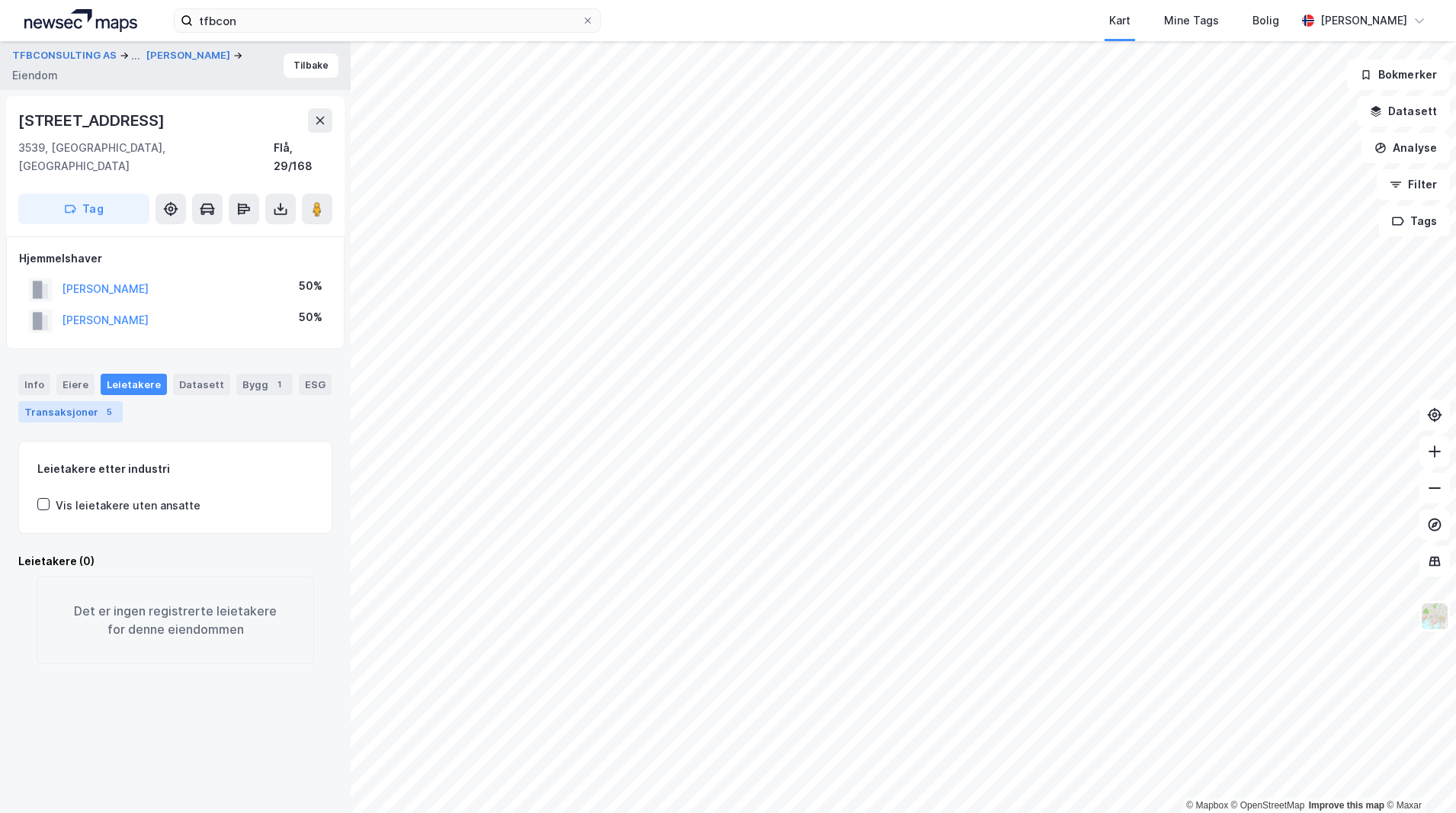
click at [60, 402] on div "Transaksjoner 5" at bounding box center [71, 412] width 105 height 22
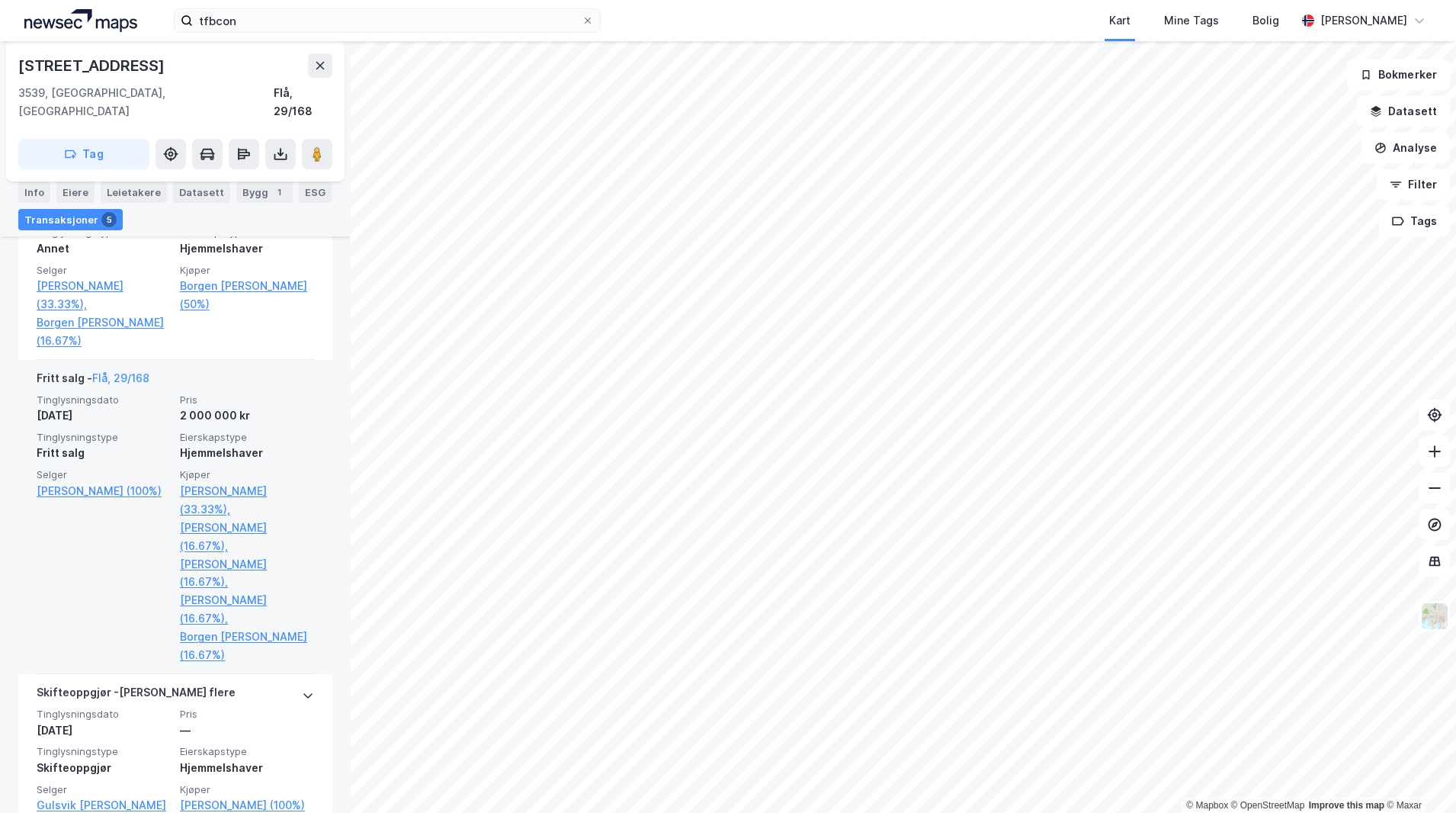
scroll to position [1011, 0]
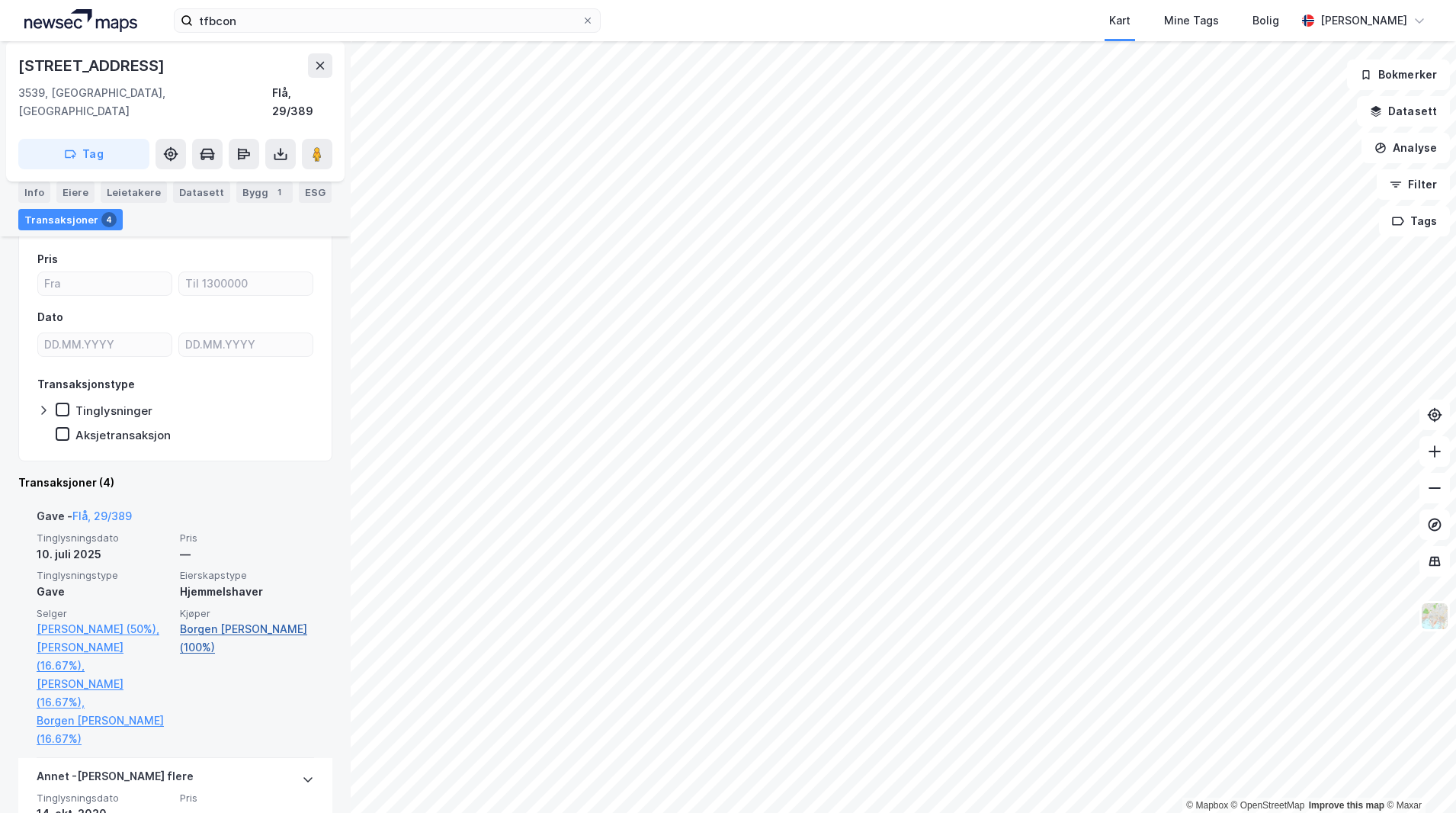
scroll to position [152, 0]
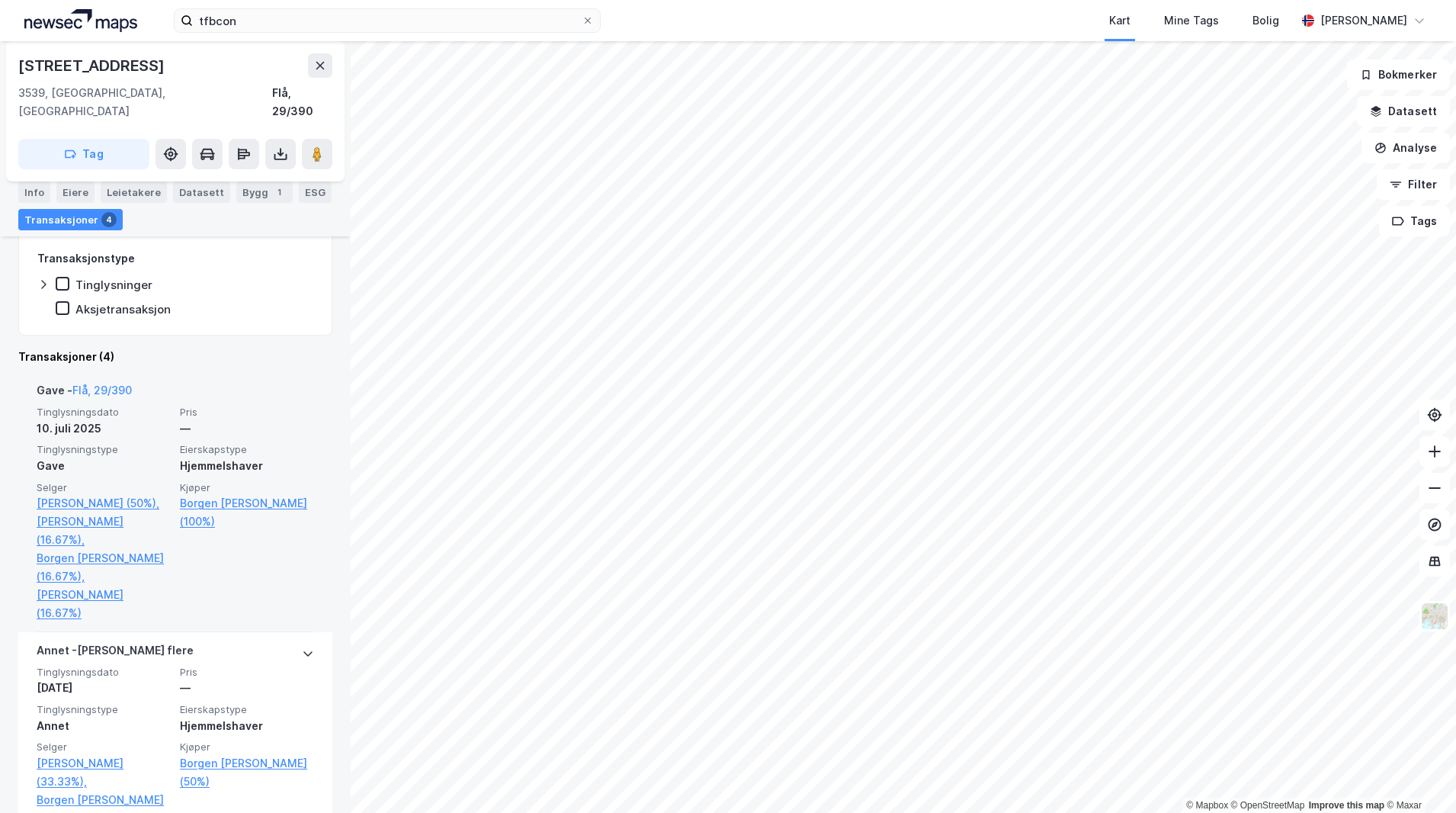
scroll to position [228, 0]
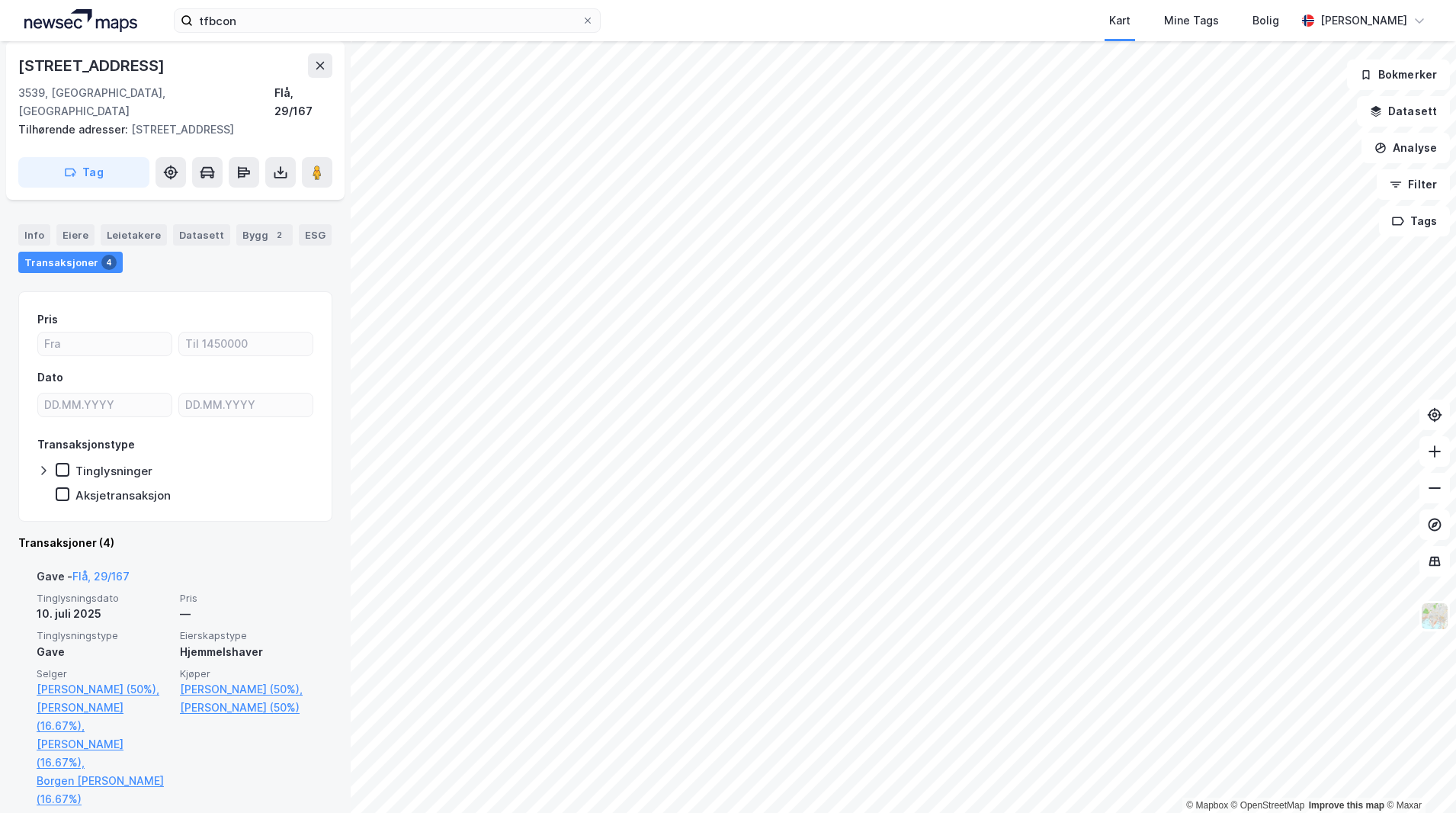
scroll to position [152, 0]
